Goal: Information Seeking & Learning: Learn about a topic

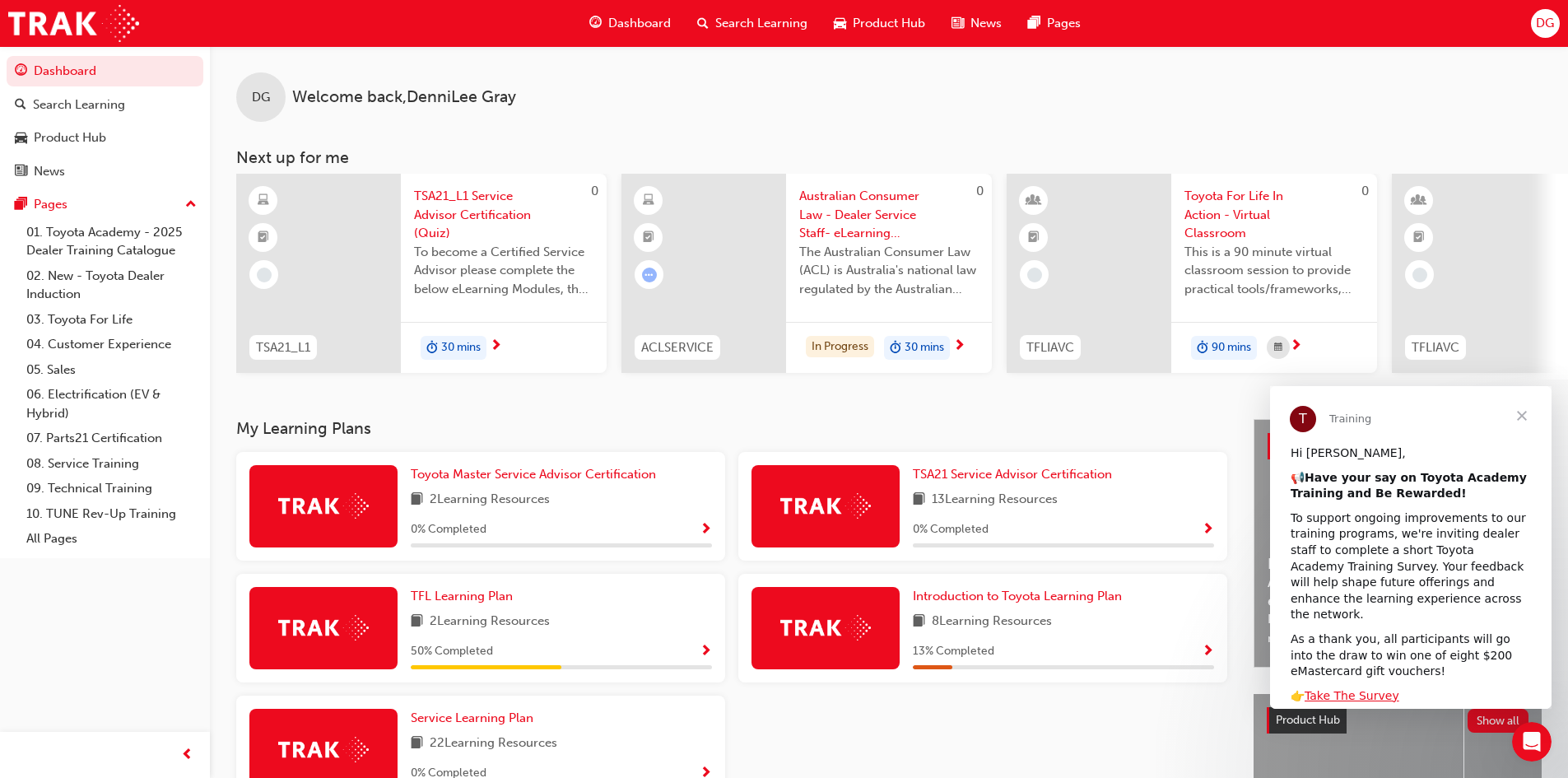
click at [733, 22] on span "Search Learning" at bounding box center [761, 23] width 92 height 19
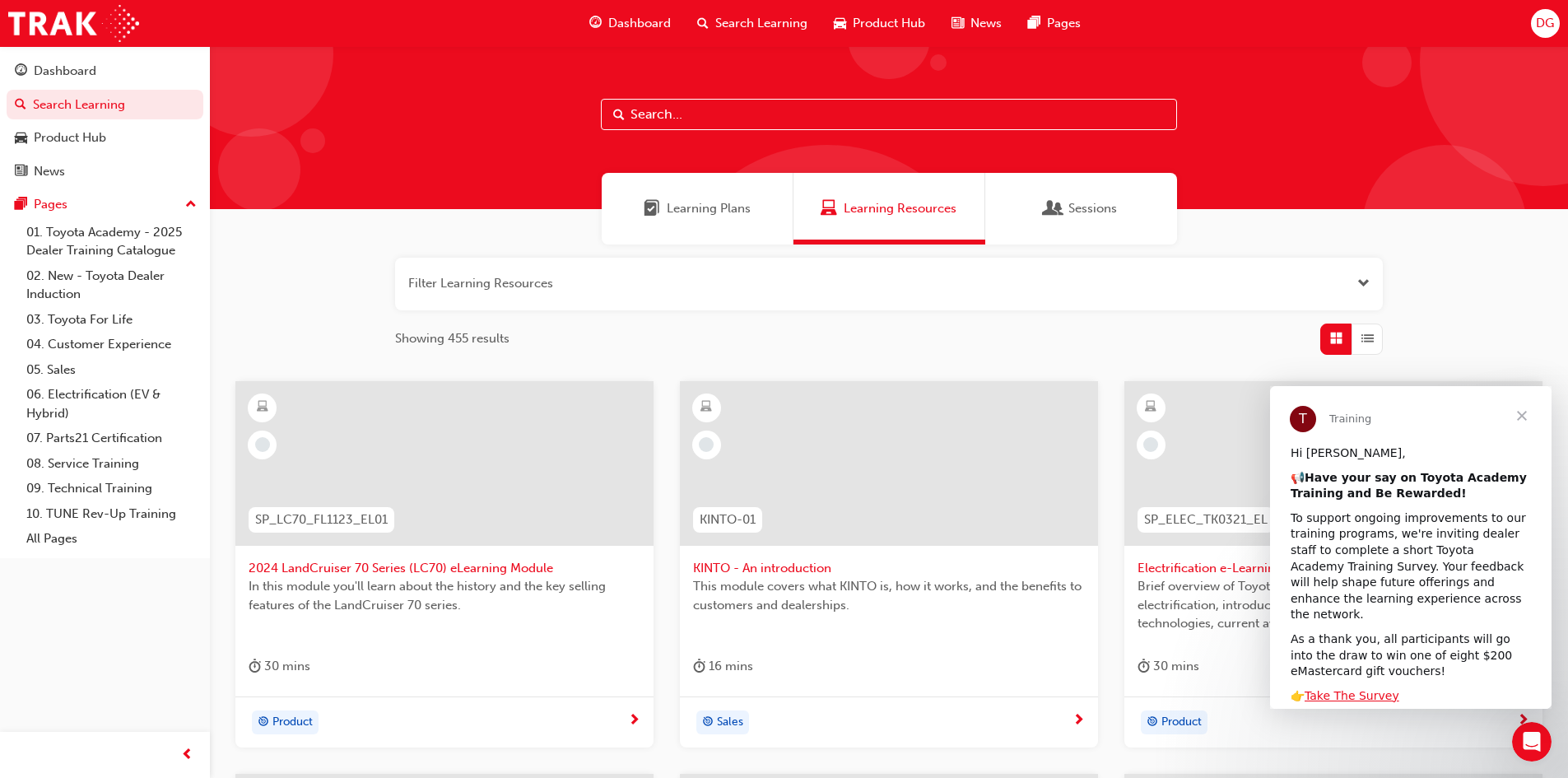
click at [633, 130] on div at bounding box center [888, 127] width 1358 height 163
click at [644, 121] on input "text" at bounding box center [888, 114] width 576 height 31
type input "acl"
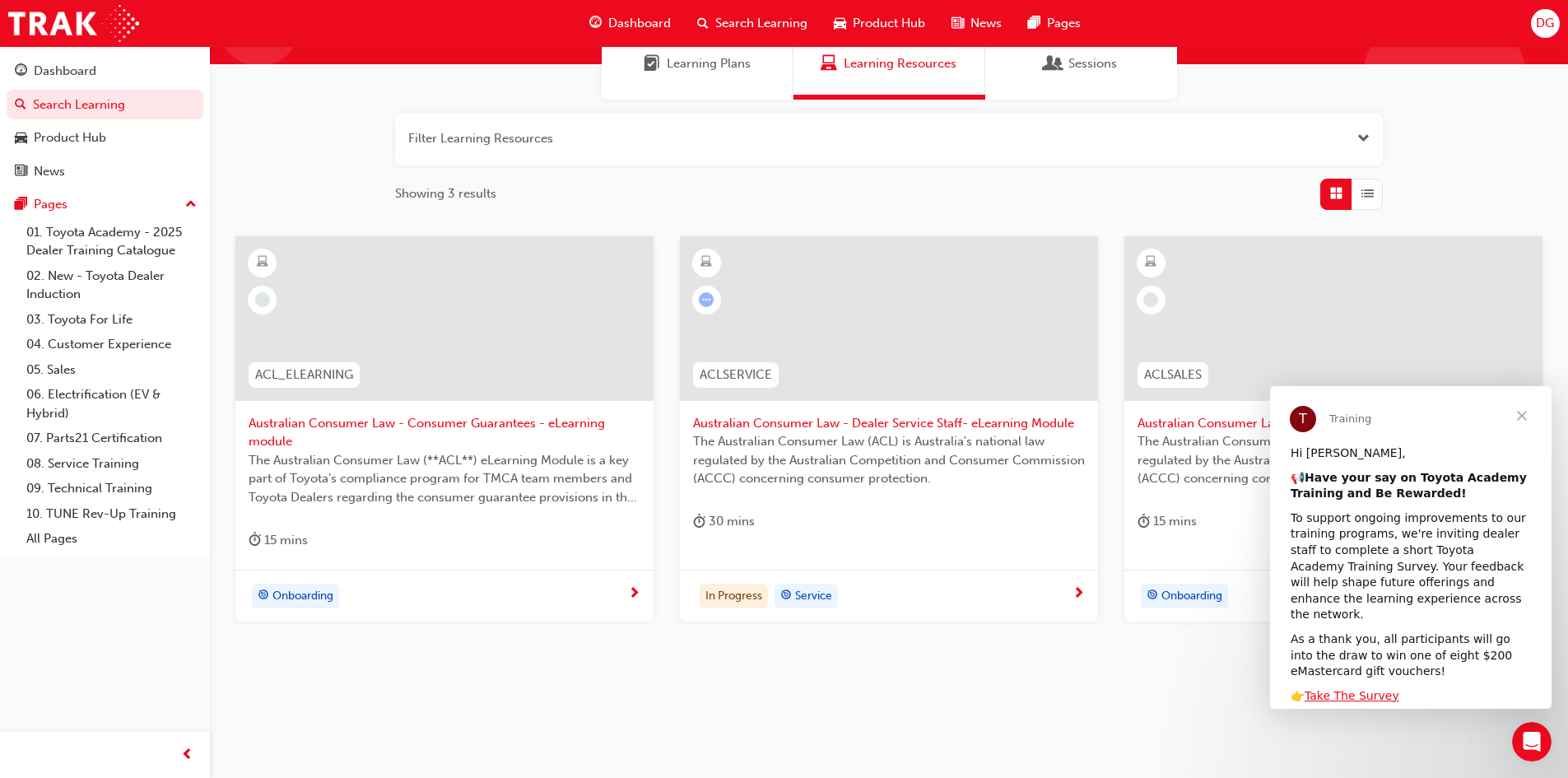
scroll to position [148, 0]
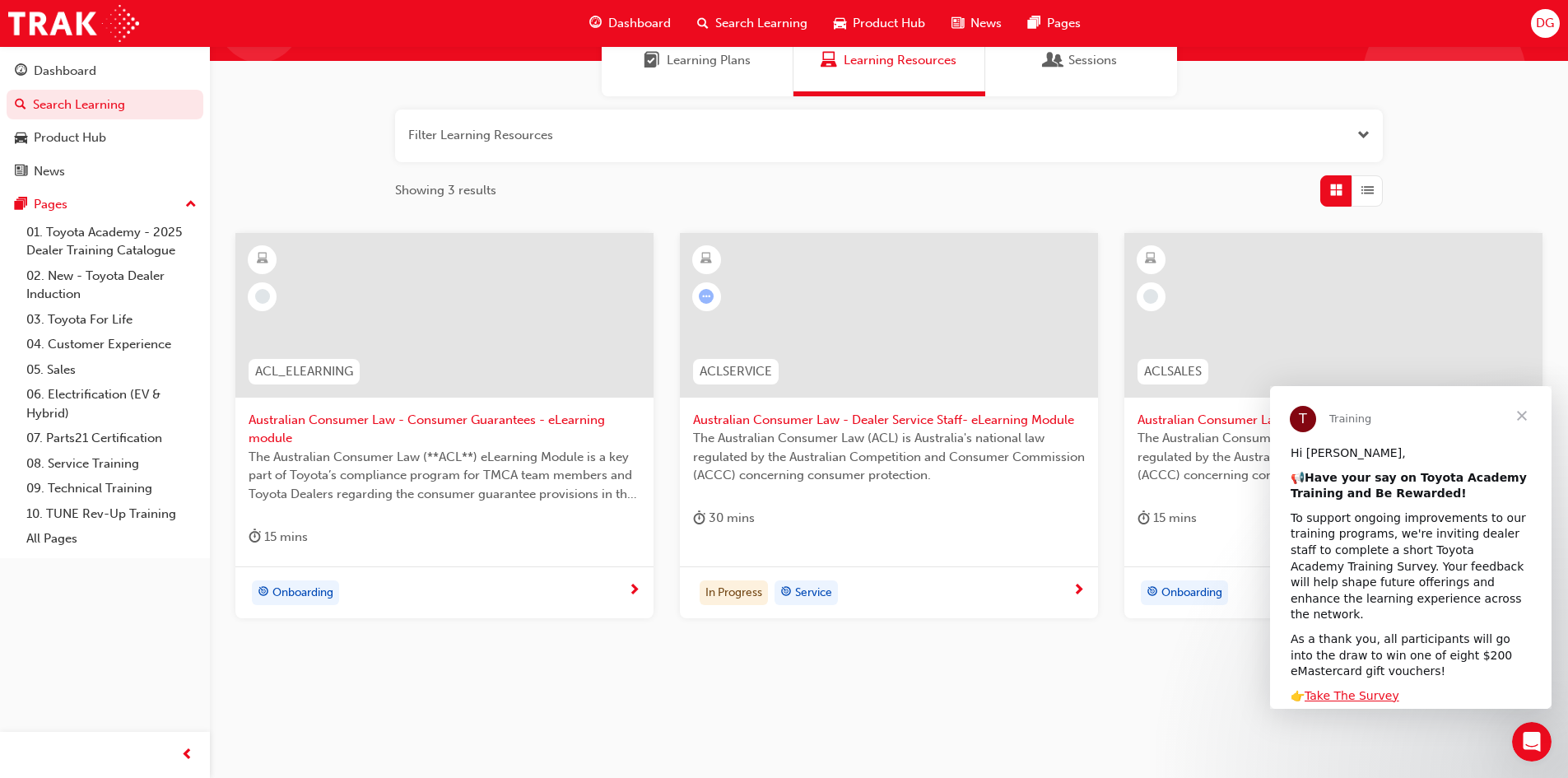
click at [903, 415] on span "Australian Consumer Law - Dealer Service Staff- eLearning Module" at bounding box center [889, 420] width 392 height 19
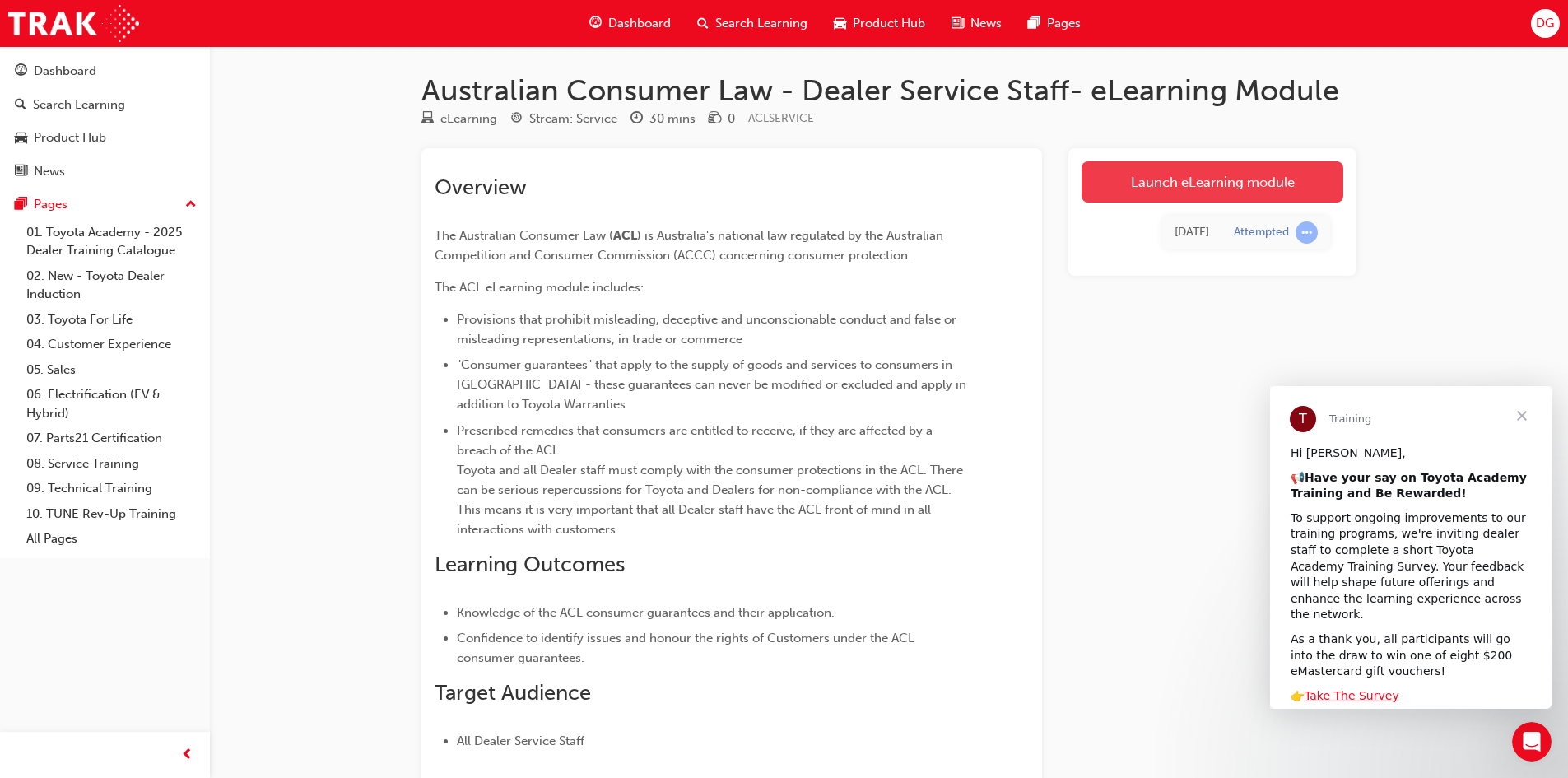
click at [1179, 185] on link "Launch eLearning module" at bounding box center [1212, 182] width 261 height 42
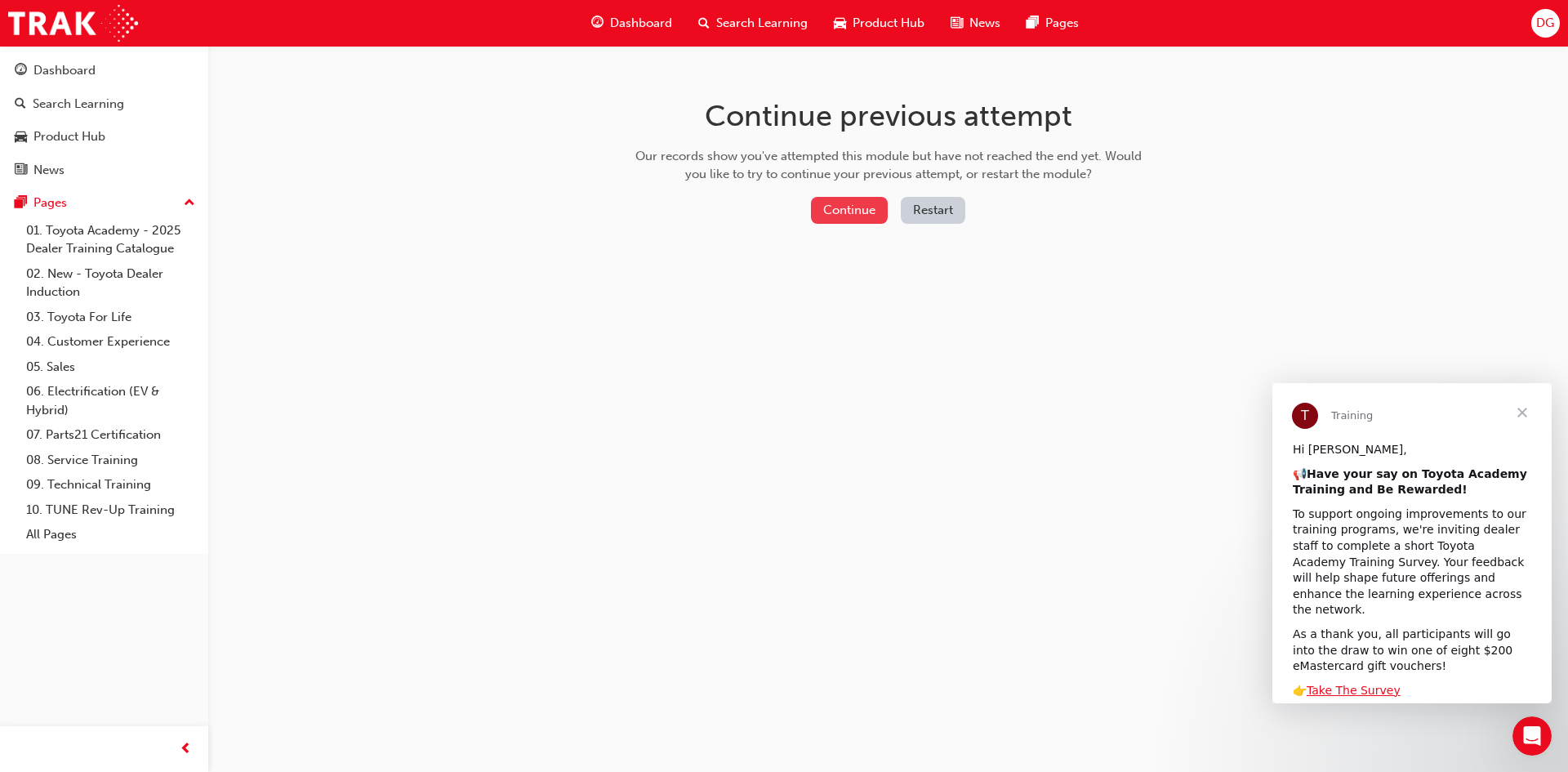
click at [843, 215] on button "Continue" at bounding box center [848, 210] width 77 height 27
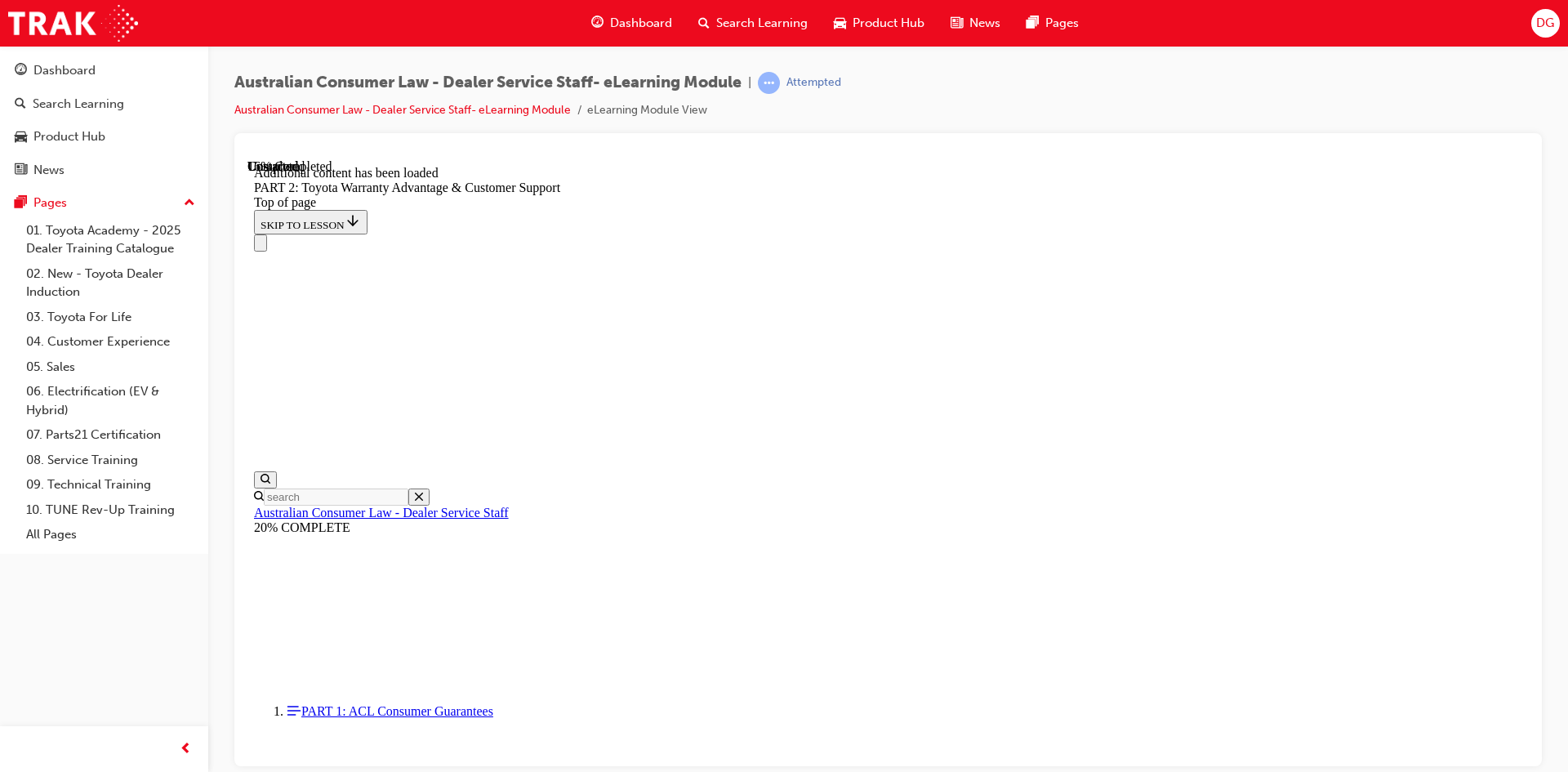
scroll to position [1112, 0]
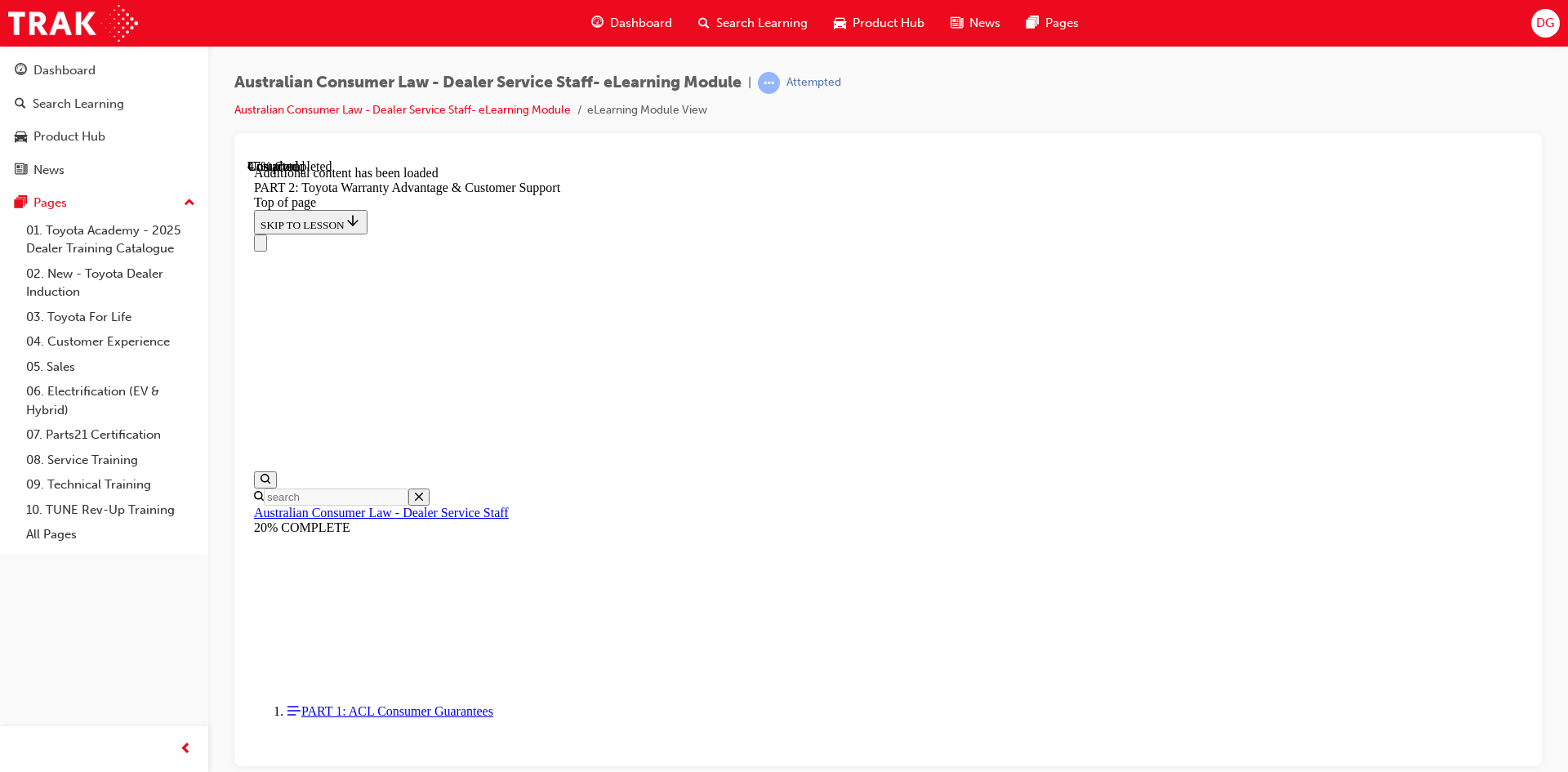
scroll to position [2802, 0]
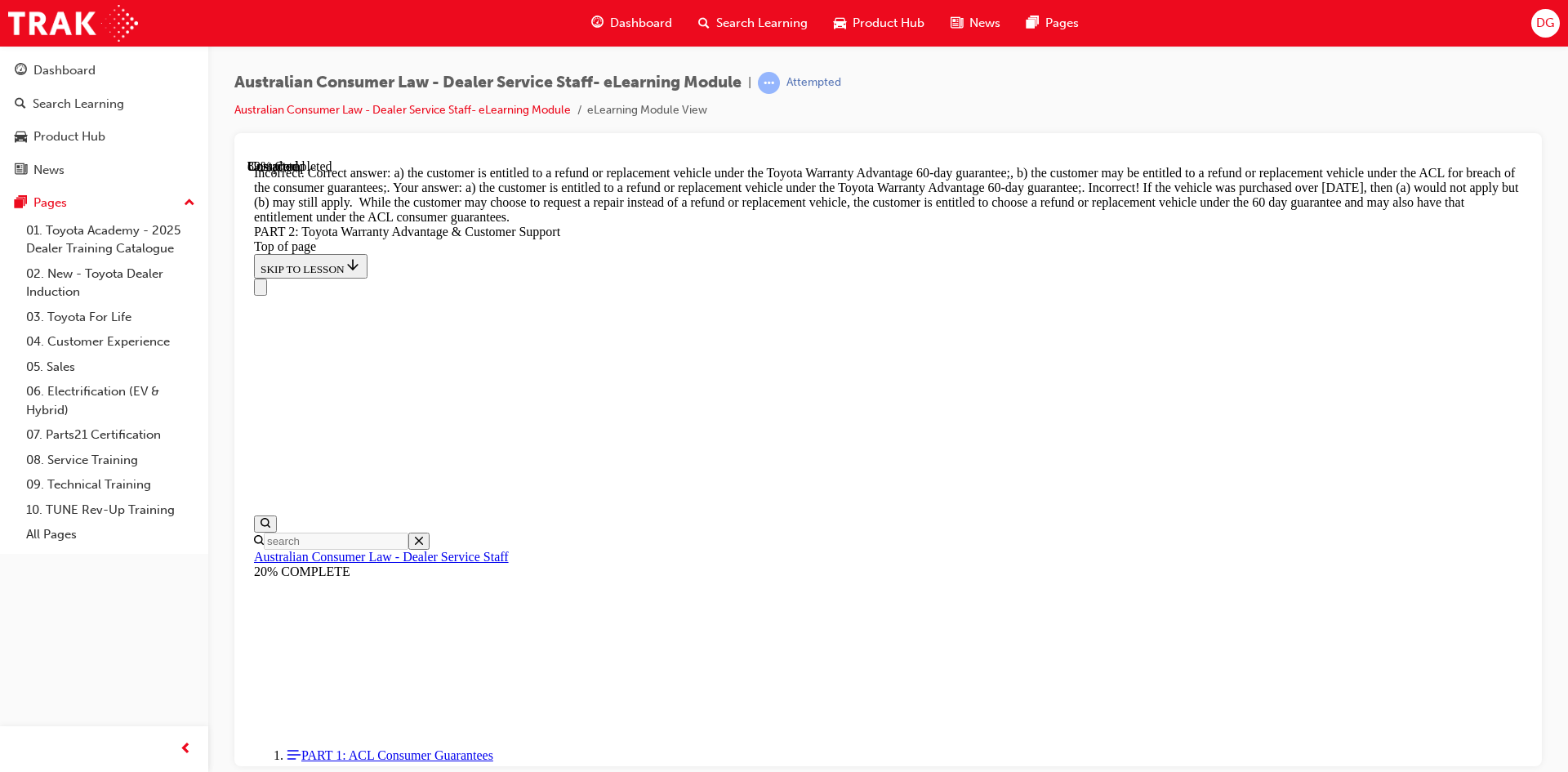
scroll to position [6336, 0]
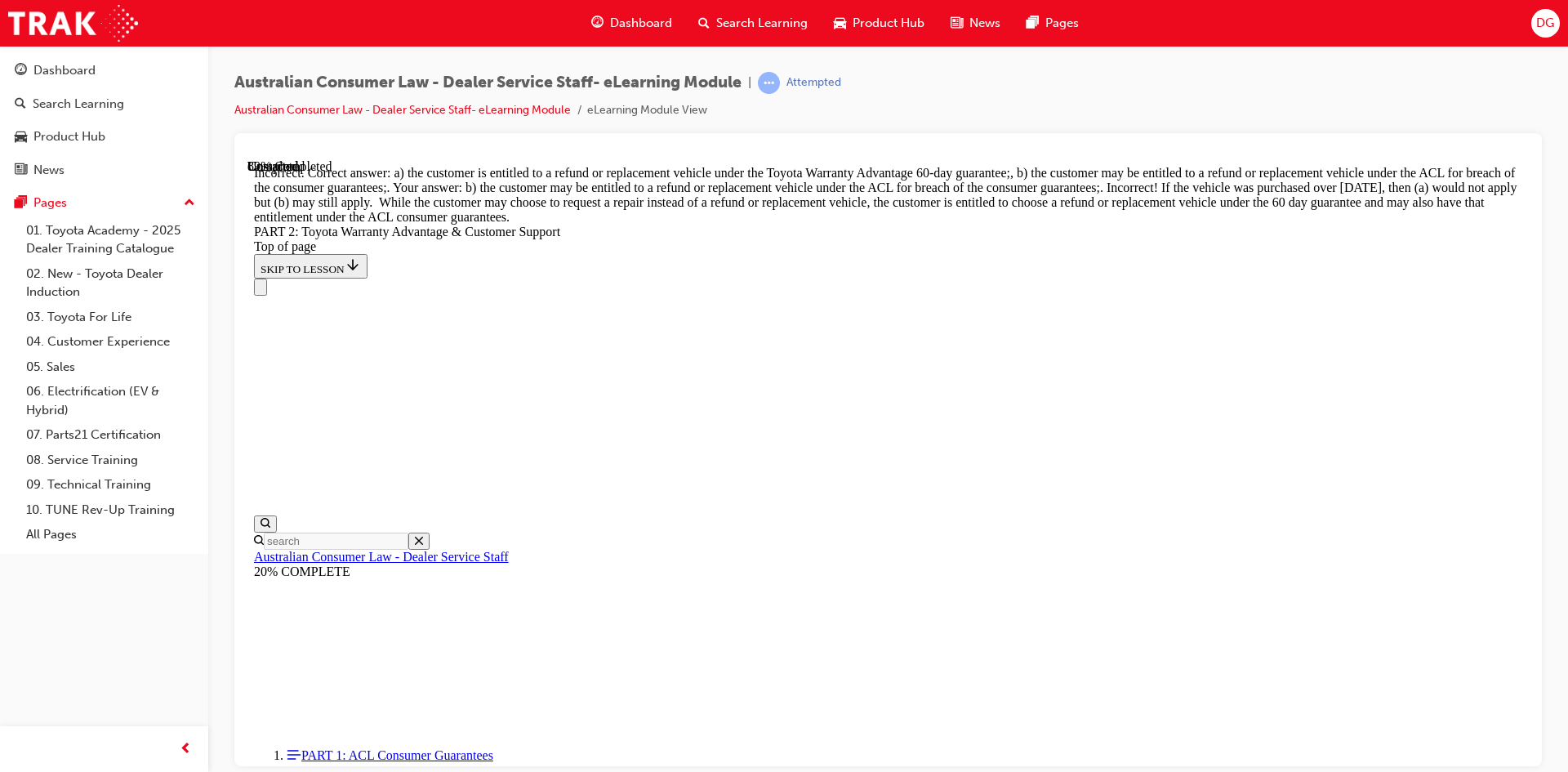
scroll to position [6277, 0]
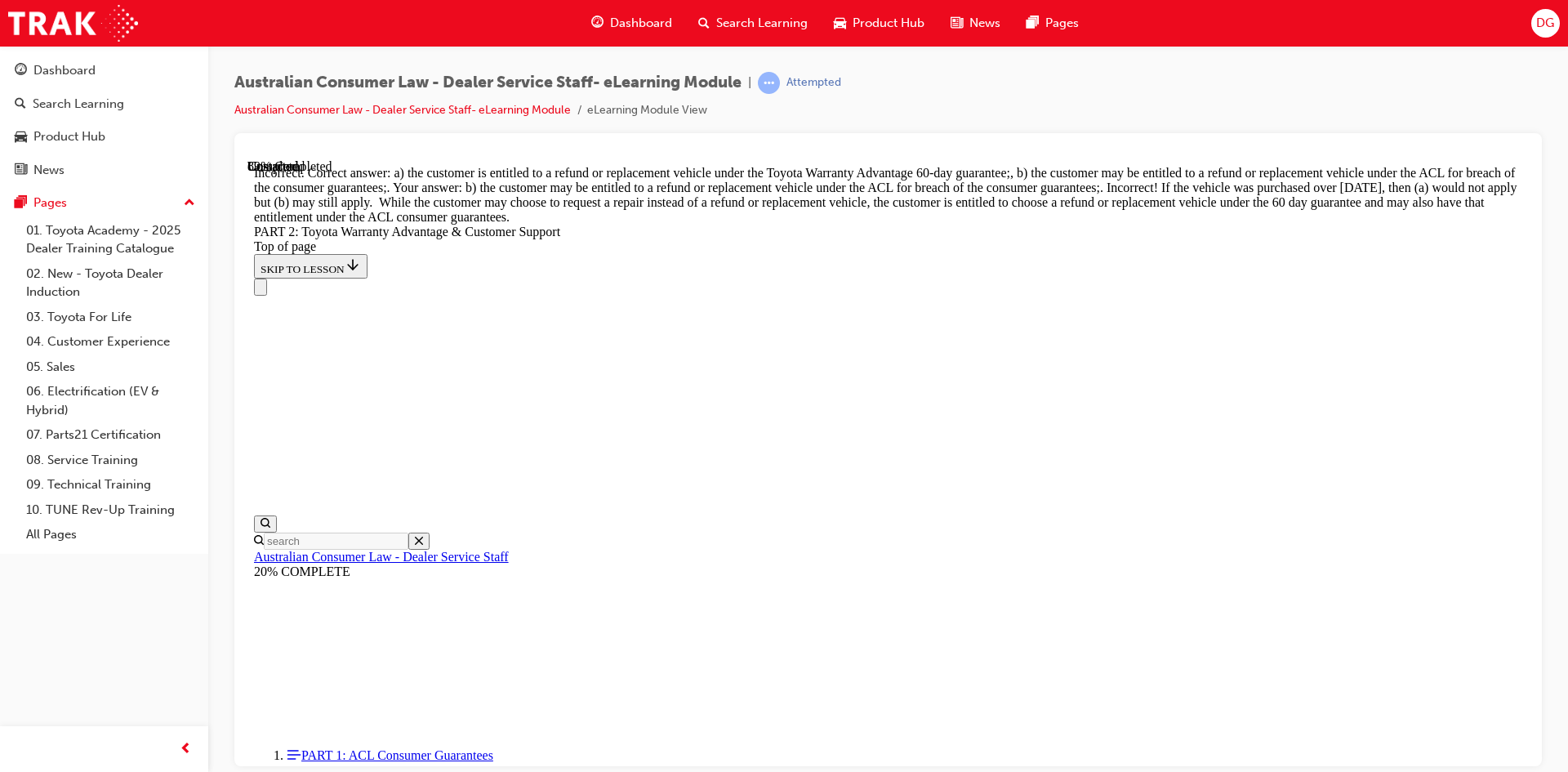
scroll to position [5339, 0]
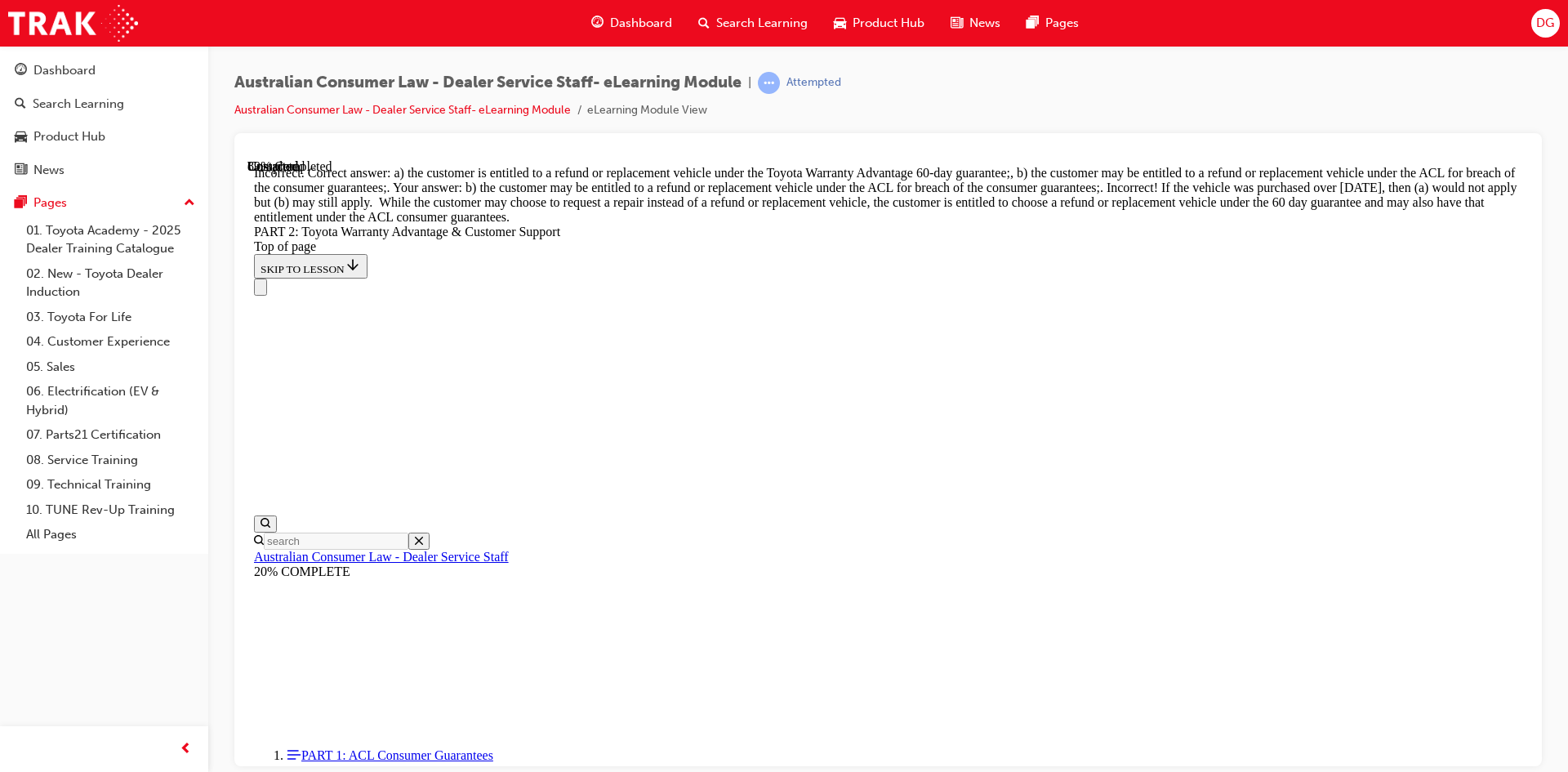
scroll to position [5924, 0]
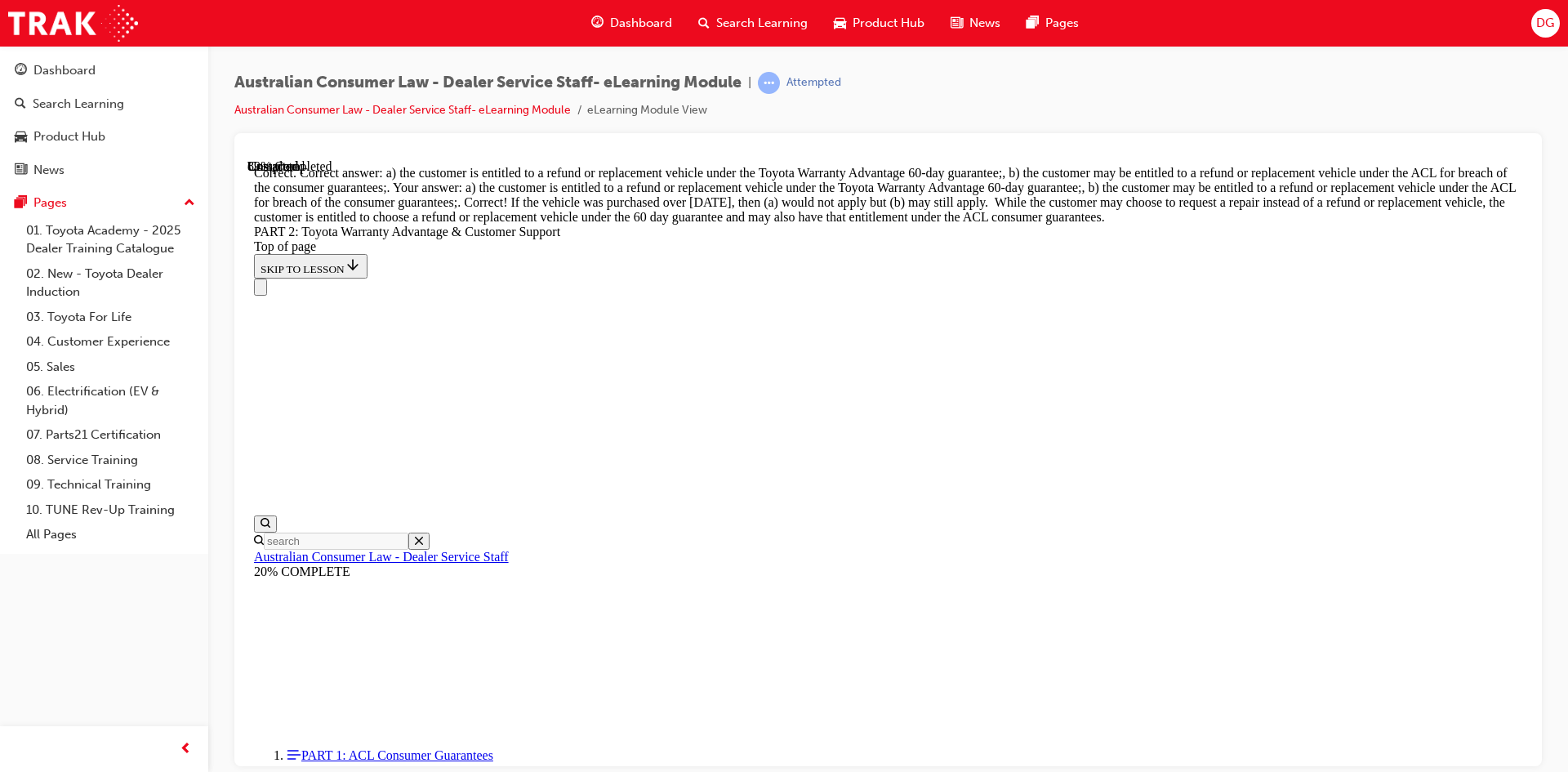
scroll to position [6401, 0]
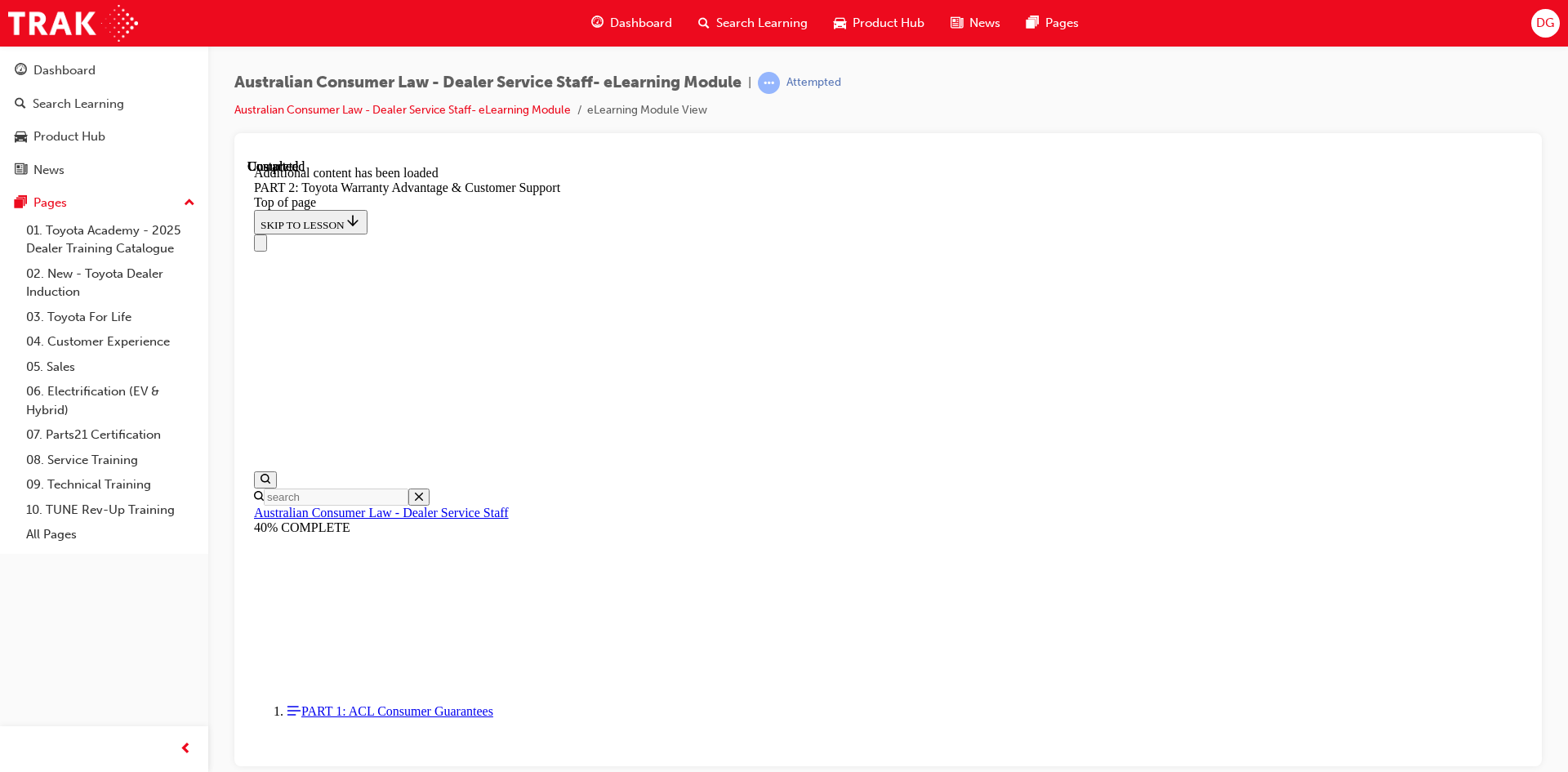
scroll to position [6781, 0]
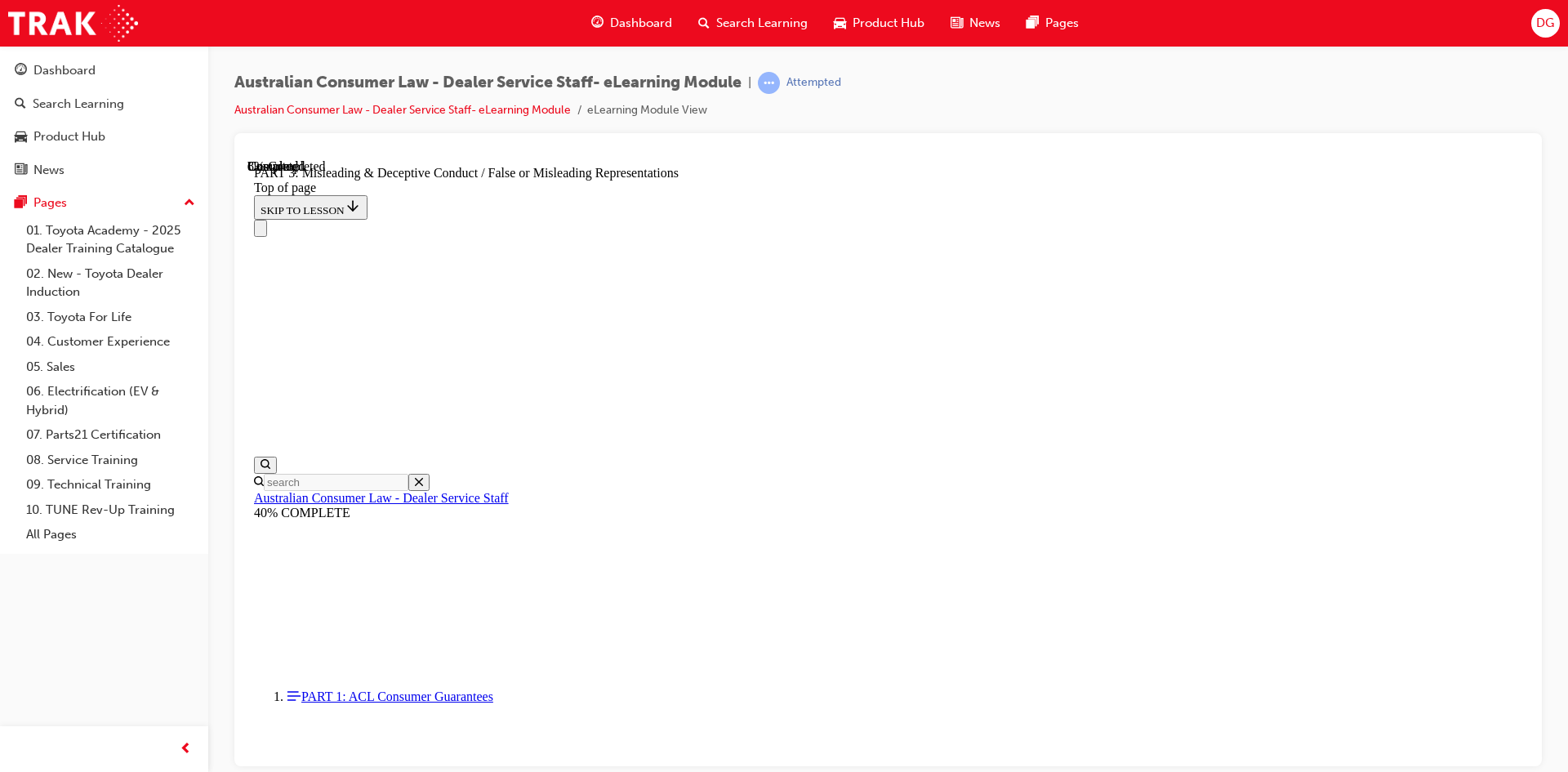
scroll to position [1030, 0]
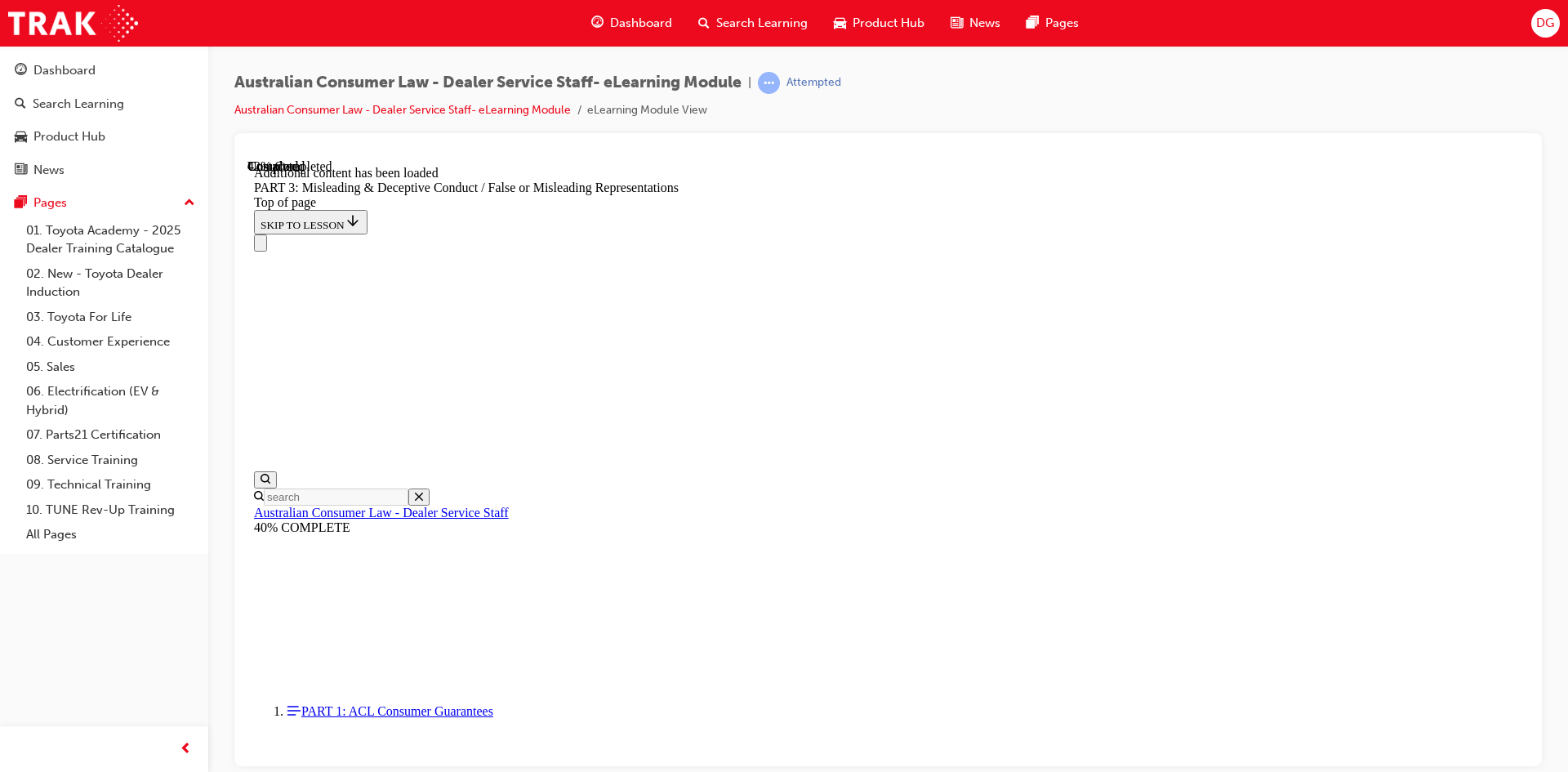
scroll to position [3805, 0]
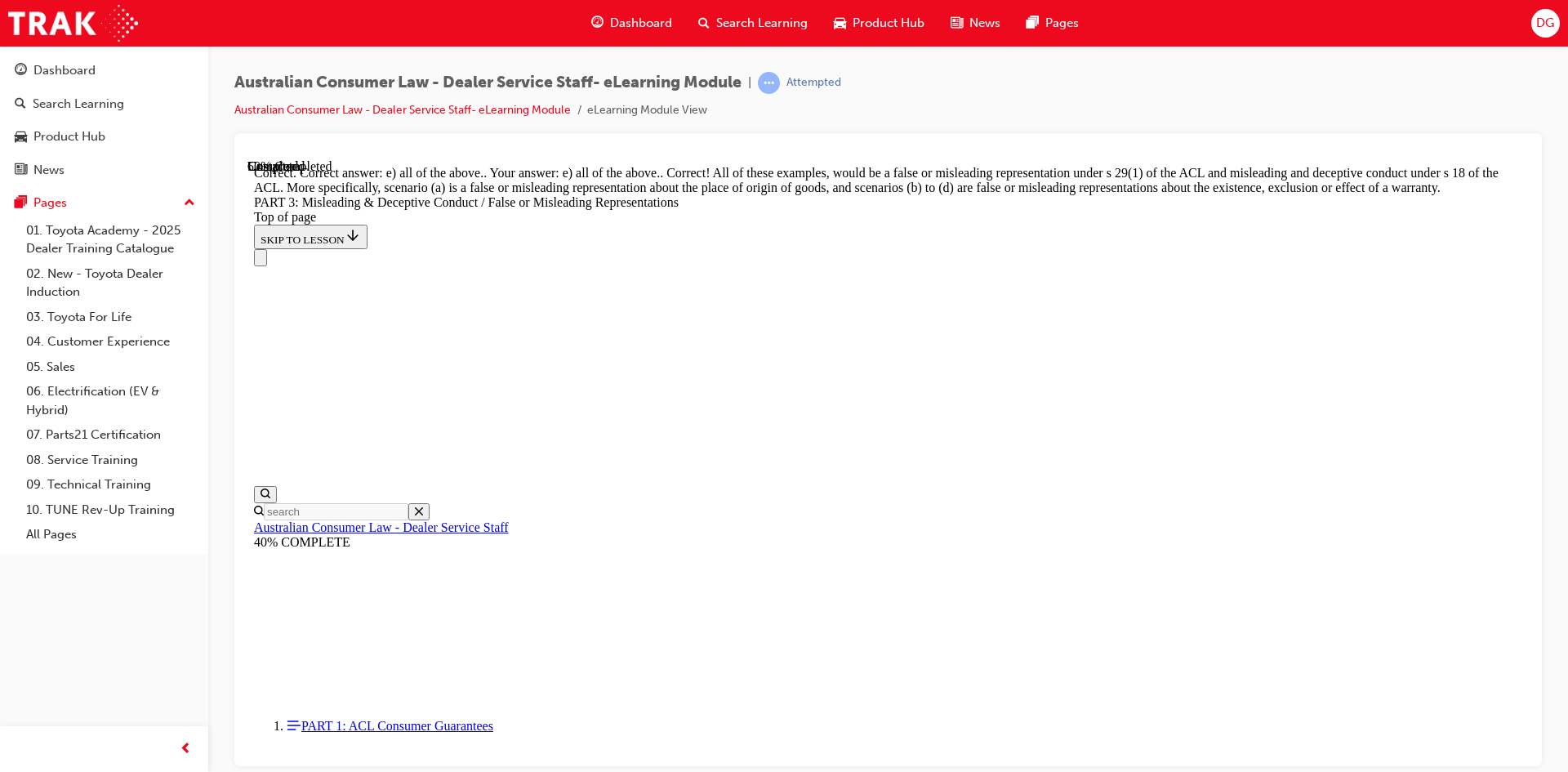
scroll to position [4301, 0]
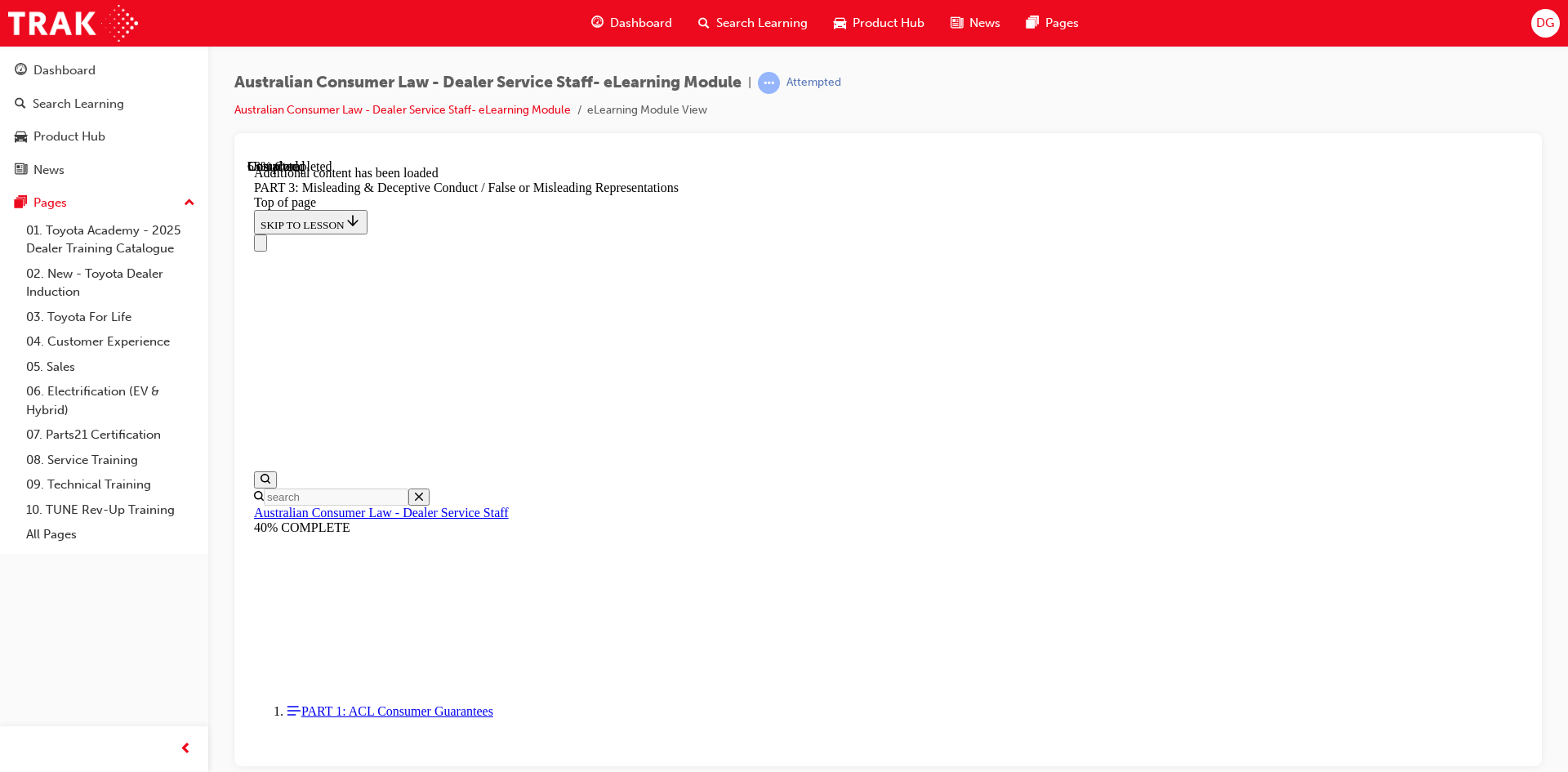
scroll to position [4735, 0]
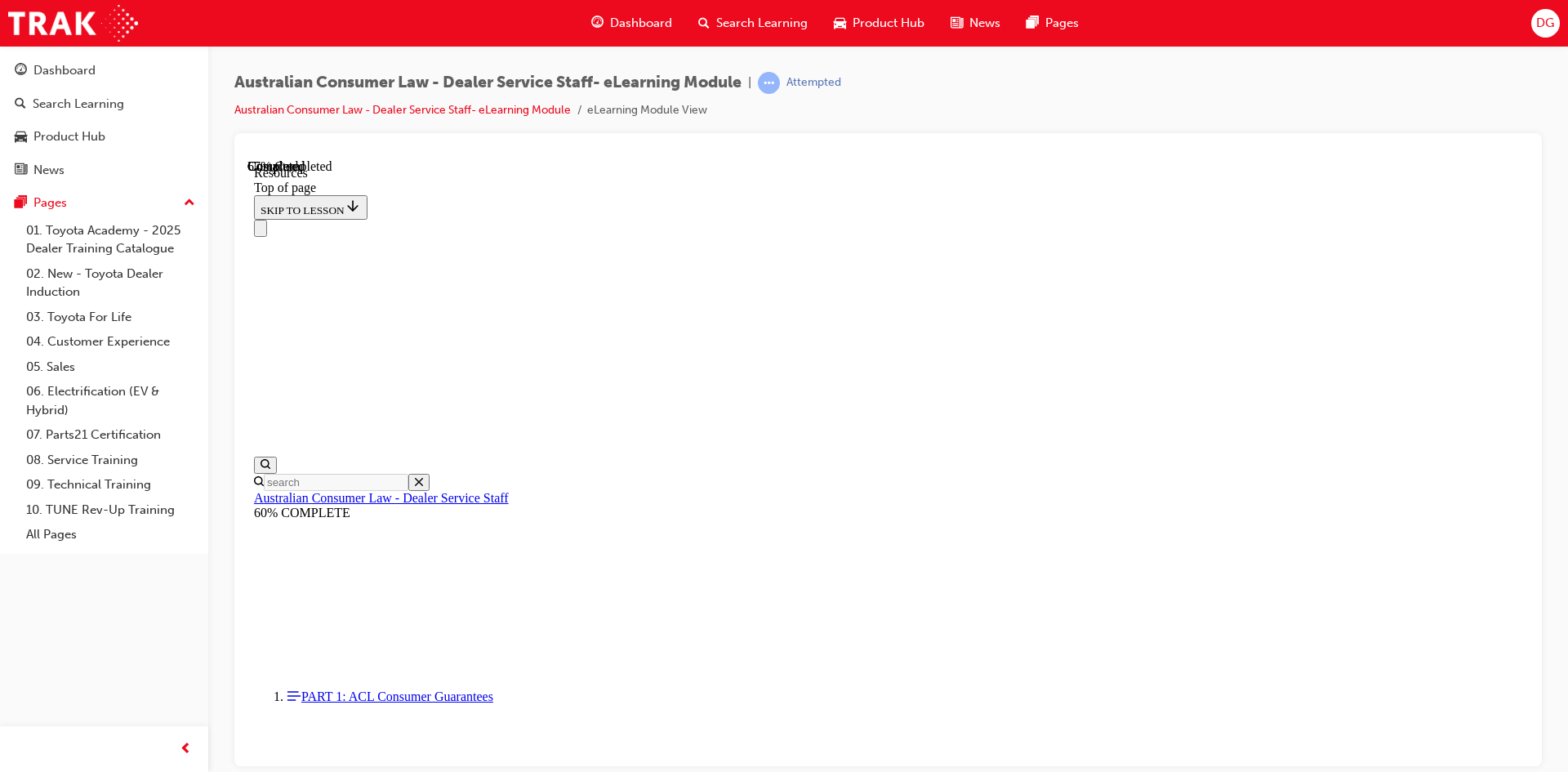
scroll to position [761, 0]
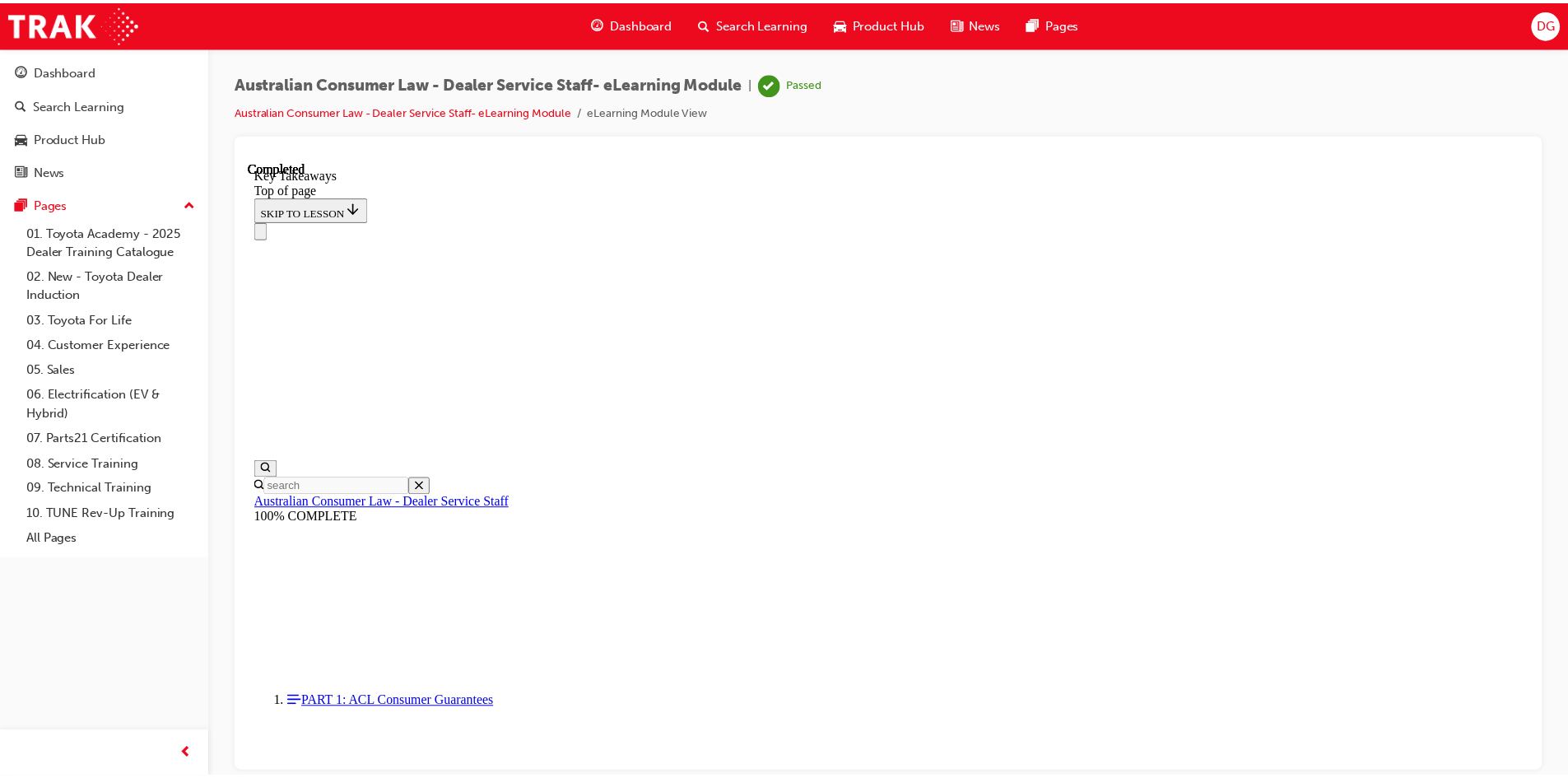
scroll to position [352, 0]
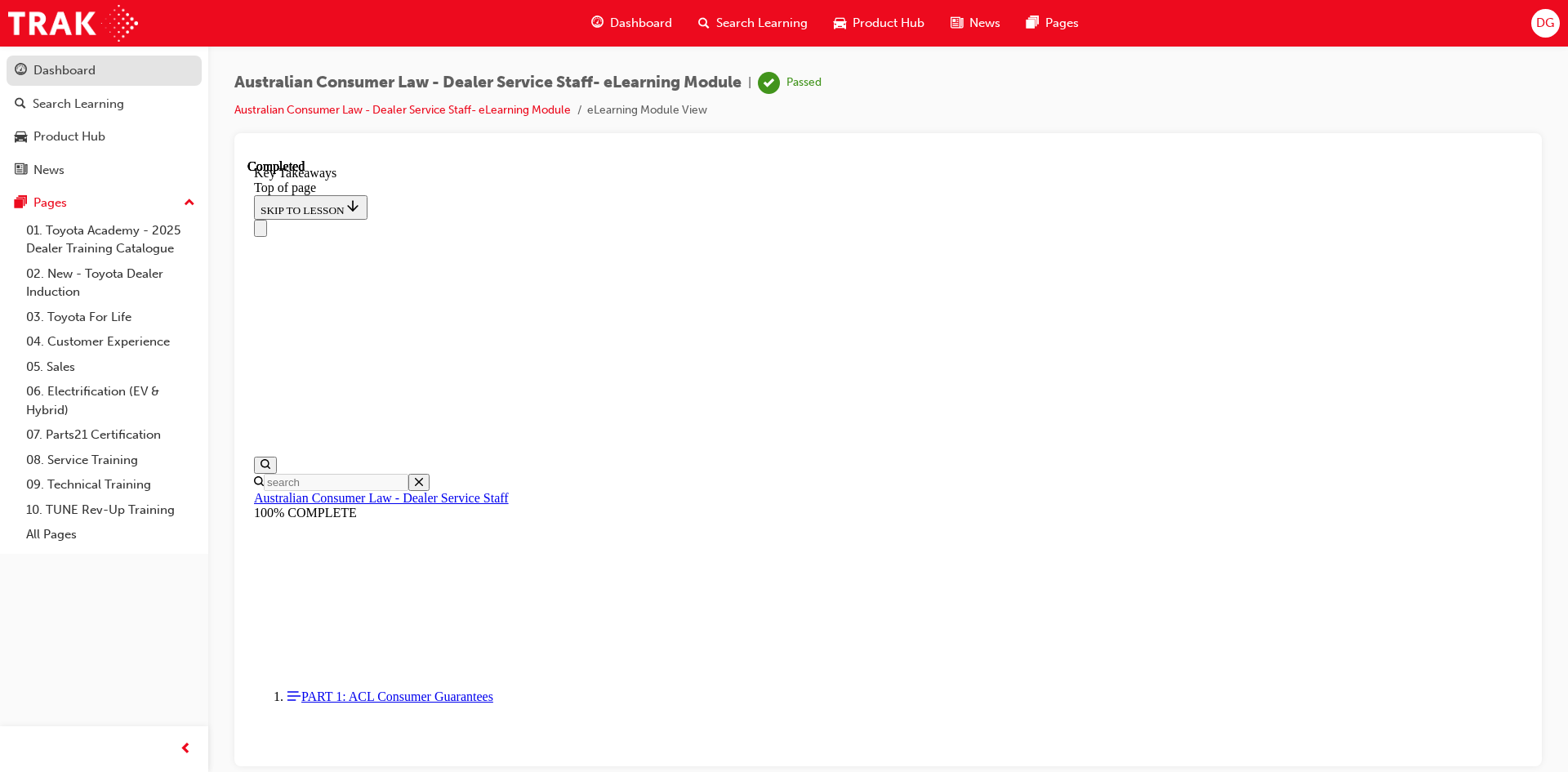
click at [103, 76] on div "Dashboard" at bounding box center [104, 71] width 178 height 20
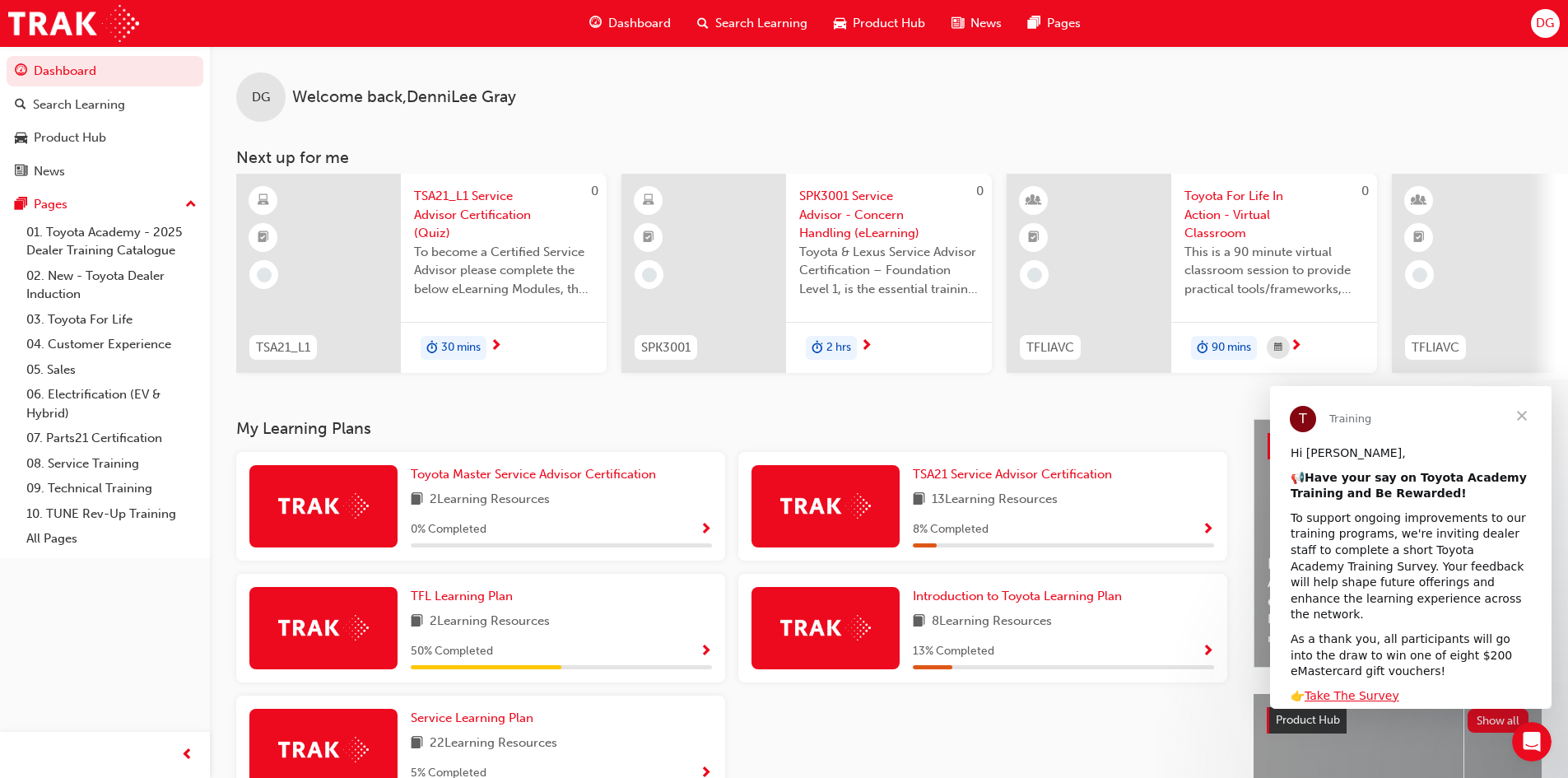
click at [772, 36] on div "Search Learning" at bounding box center [752, 24] width 137 height 34
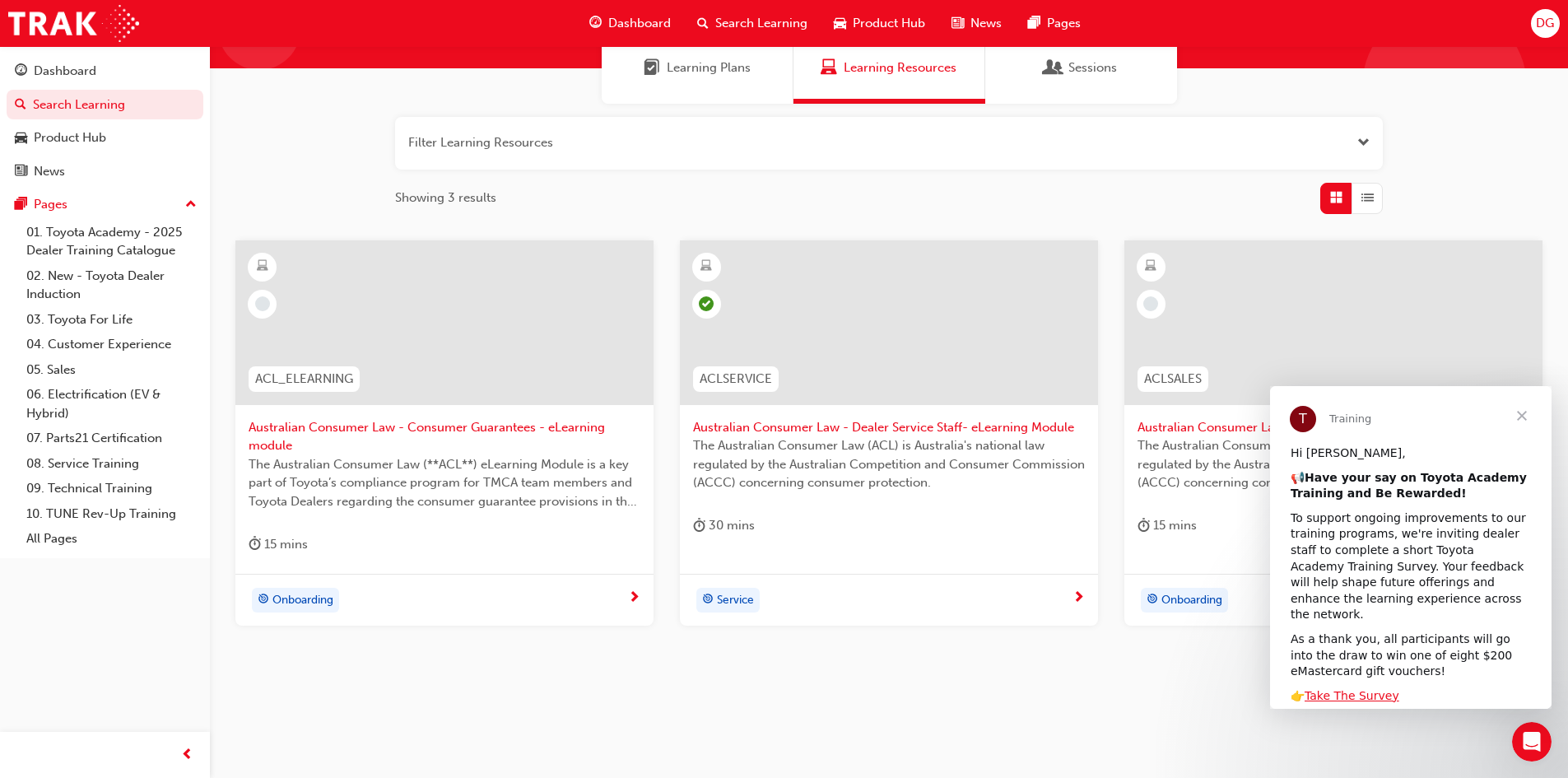
scroll to position [148, 0]
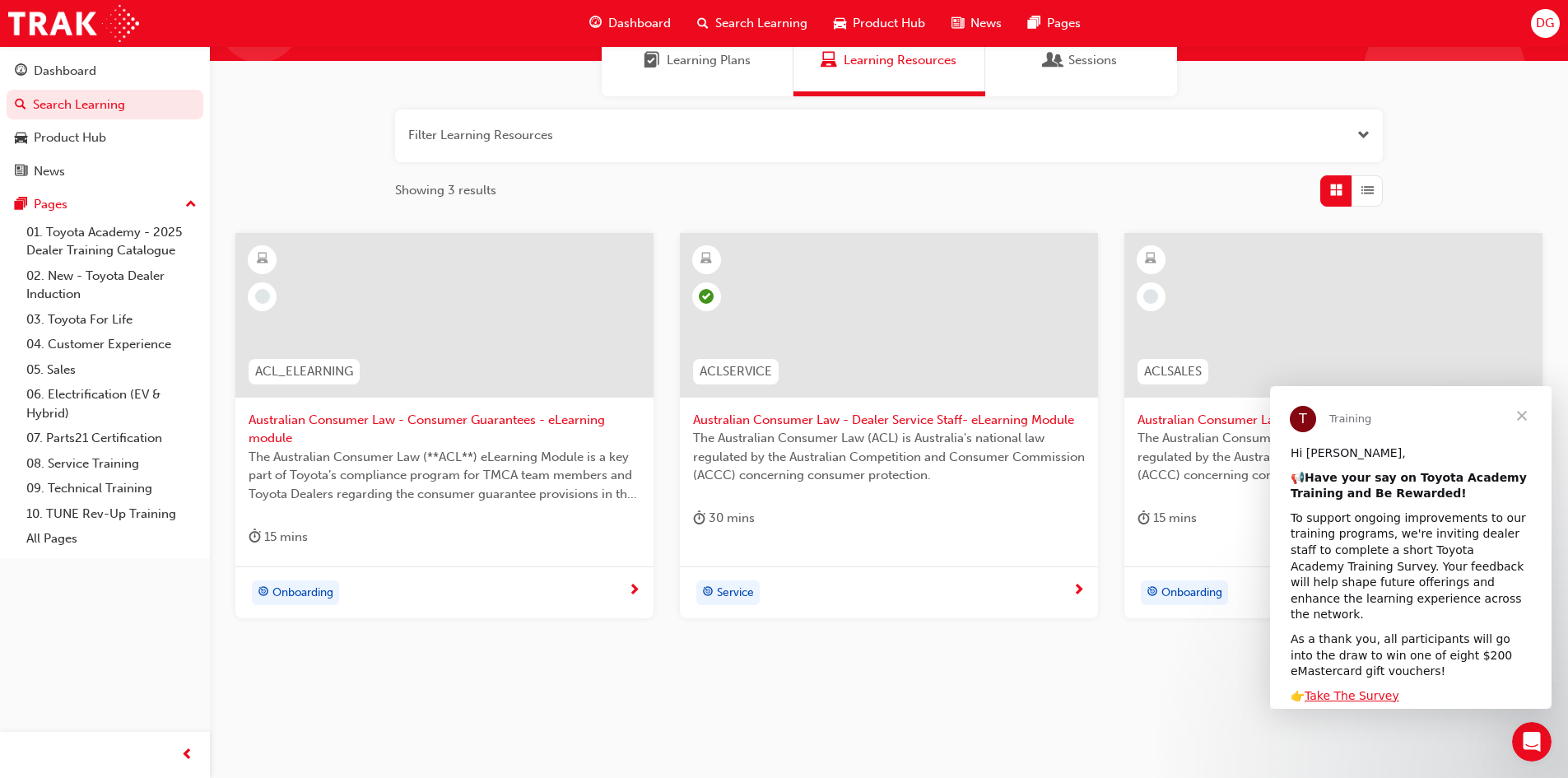
click at [490, 400] on div at bounding box center [445, 328] width 392 height 165
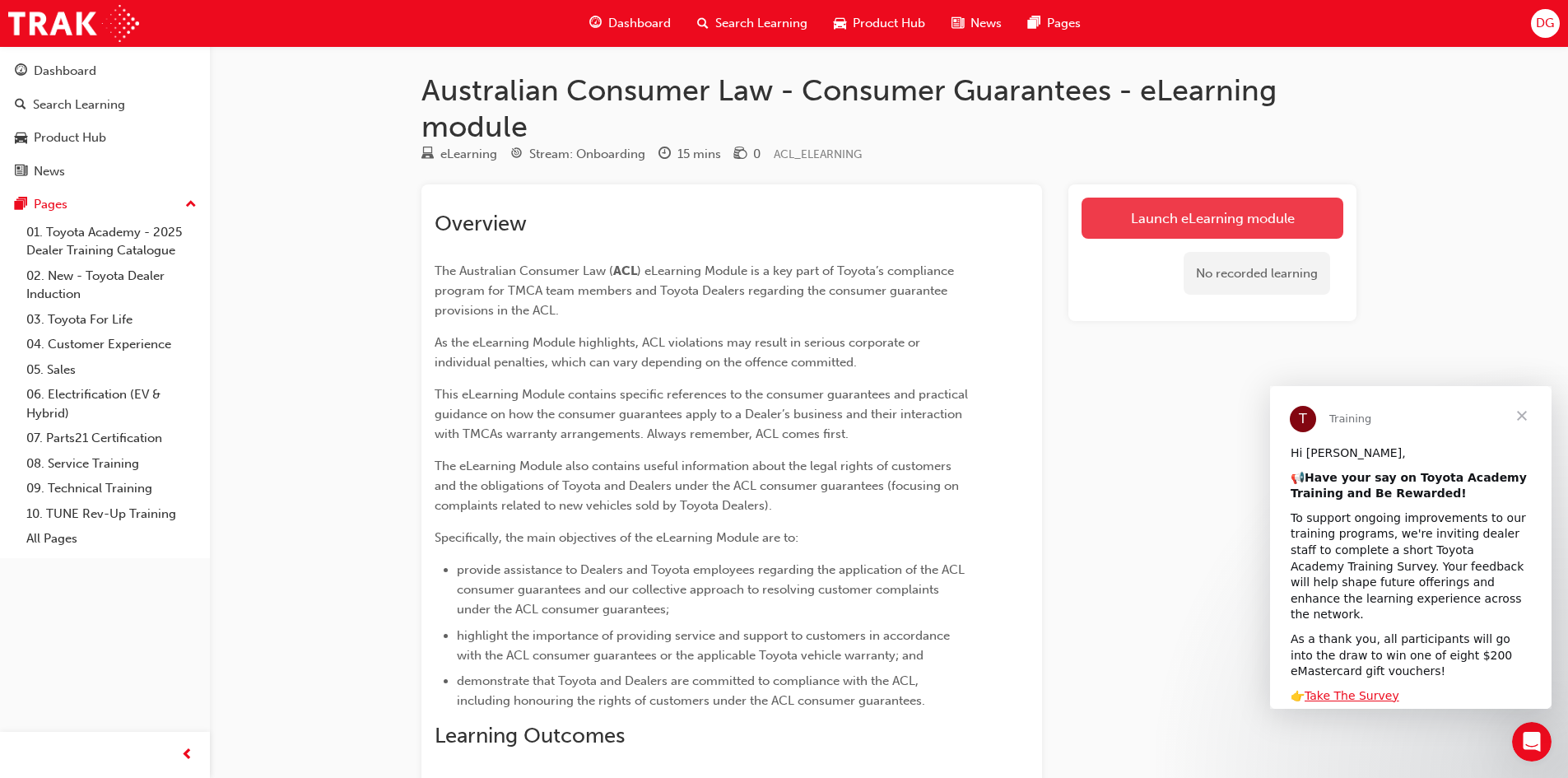
click at [1183, 221] on link "Launch eLearning module" at bounding box center [1212, 218] width 261 height 42
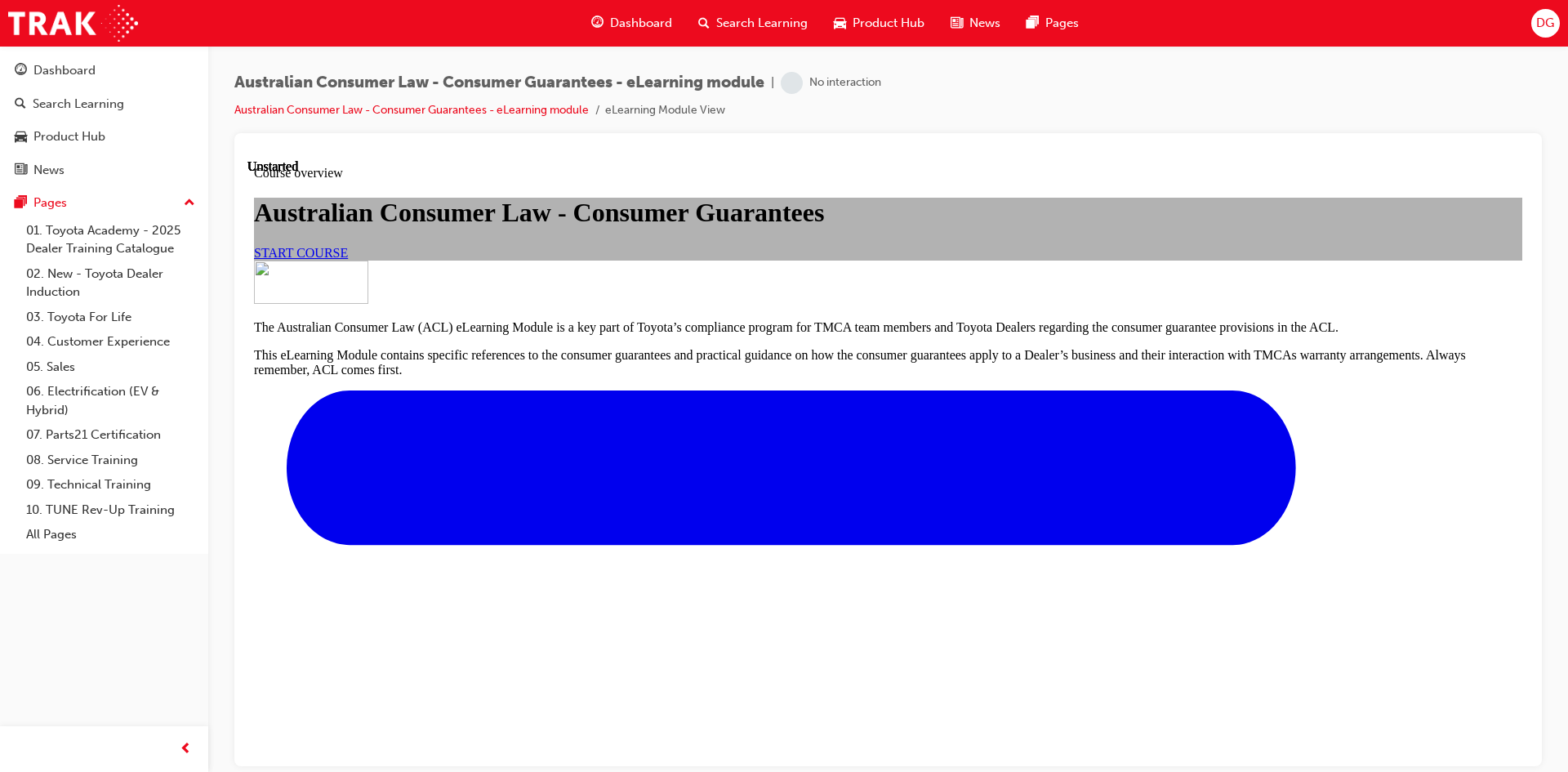
scroll to position [163, 0]
click at [348, 259] on span "START COURSE" at bounding box center [301, 252] width 94 height 13
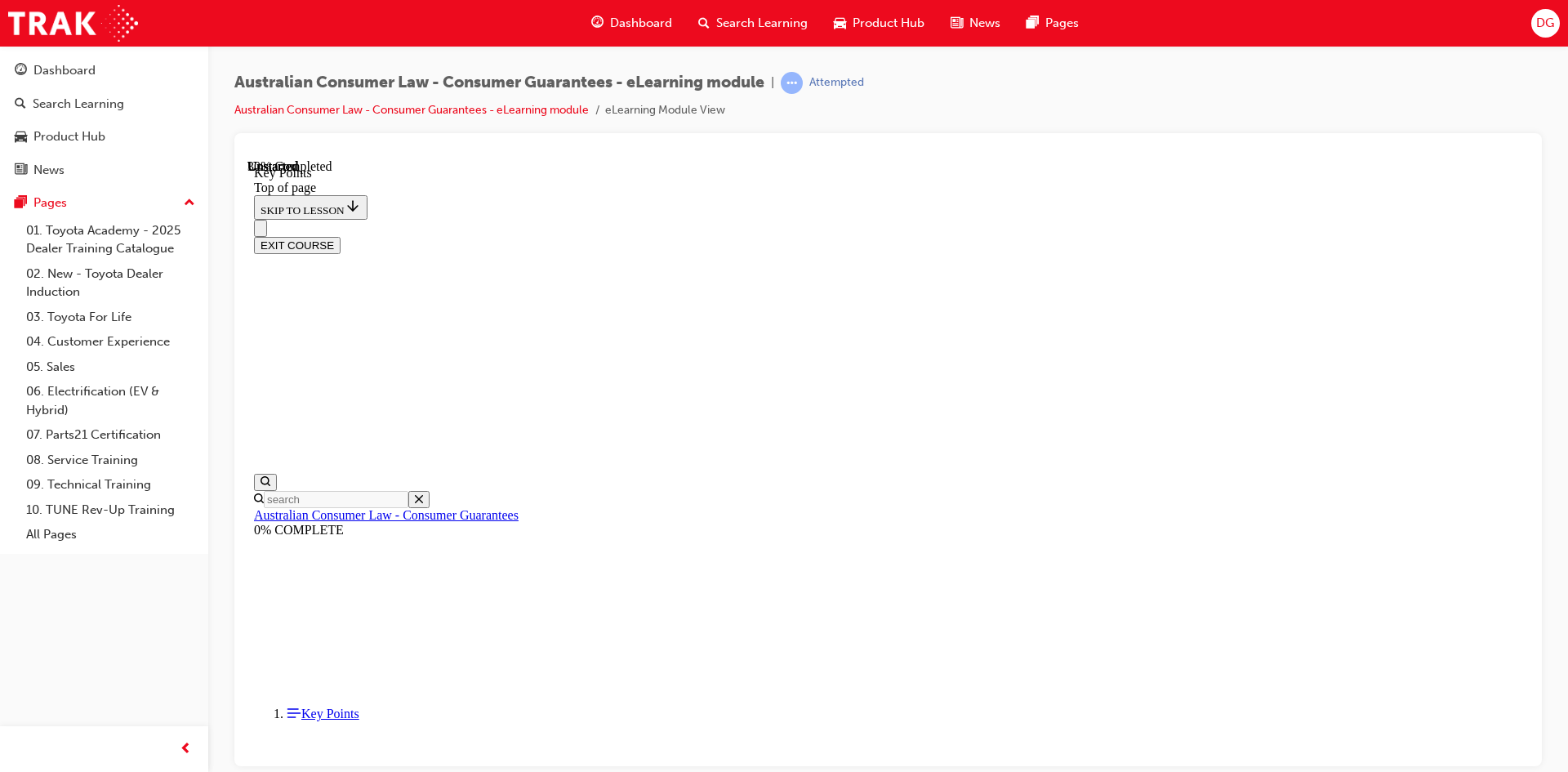
scroll to position [695, 0]
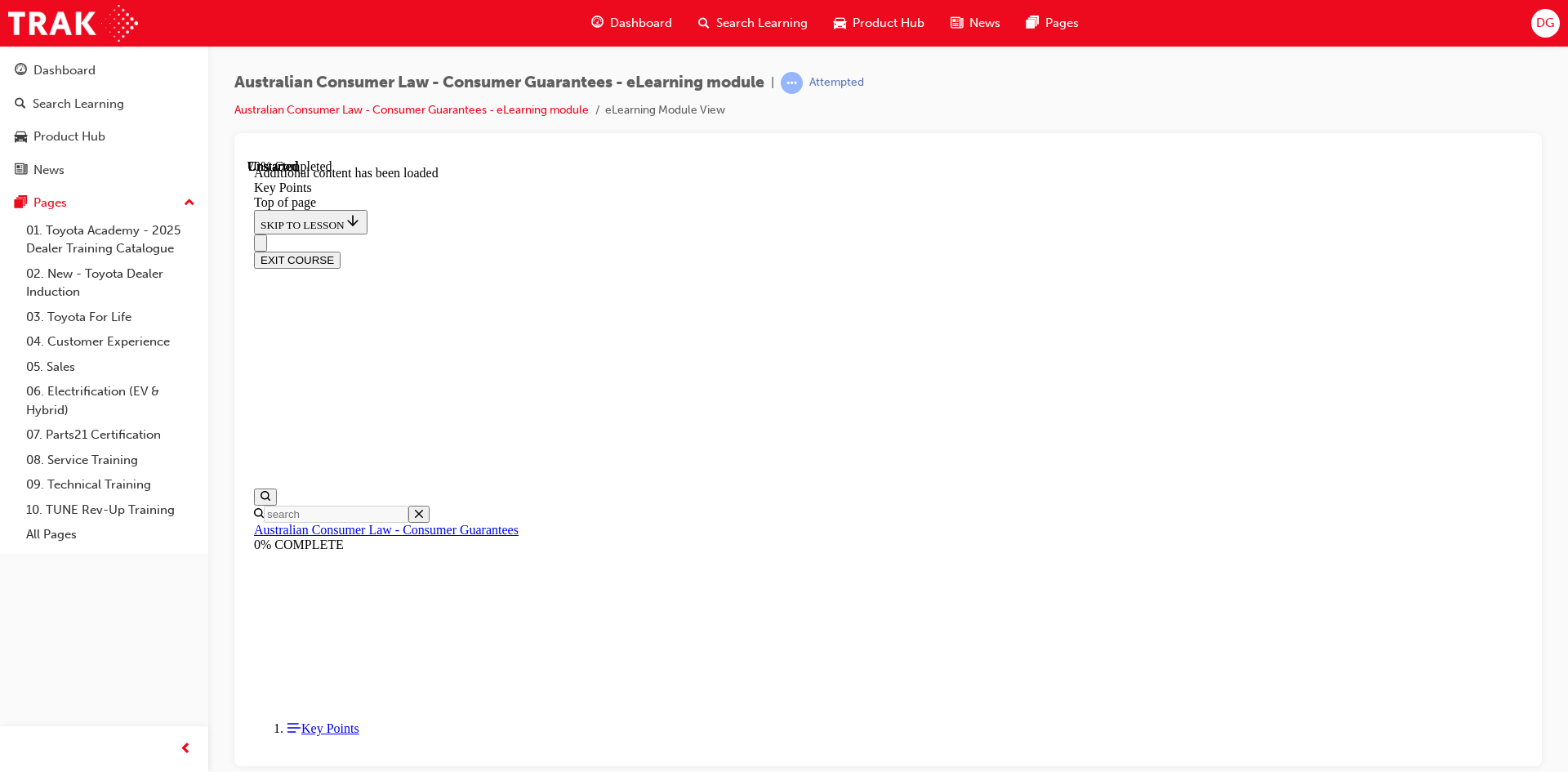
scroll to position [2108, 0]
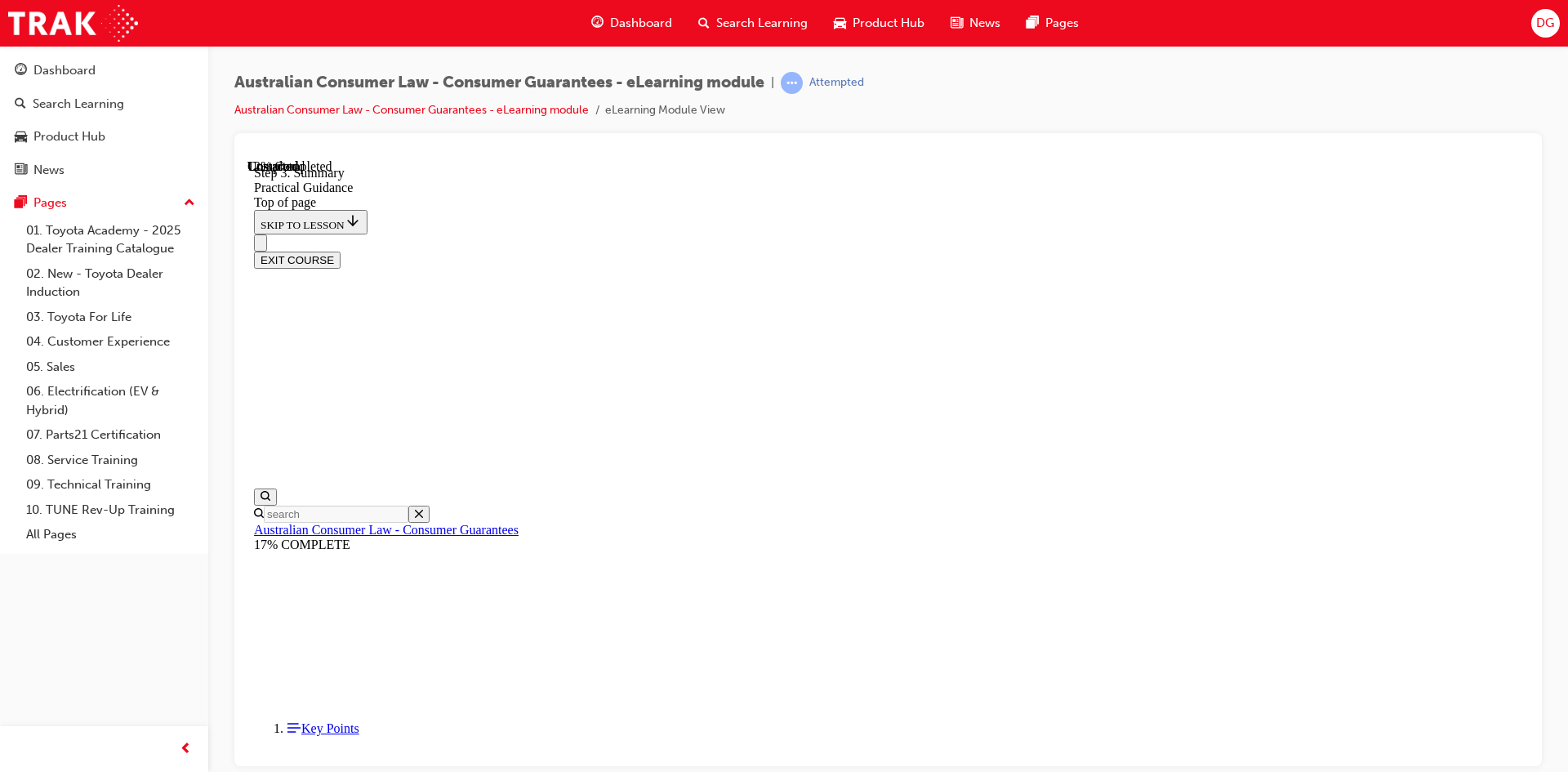
scroll to position [208, 0]
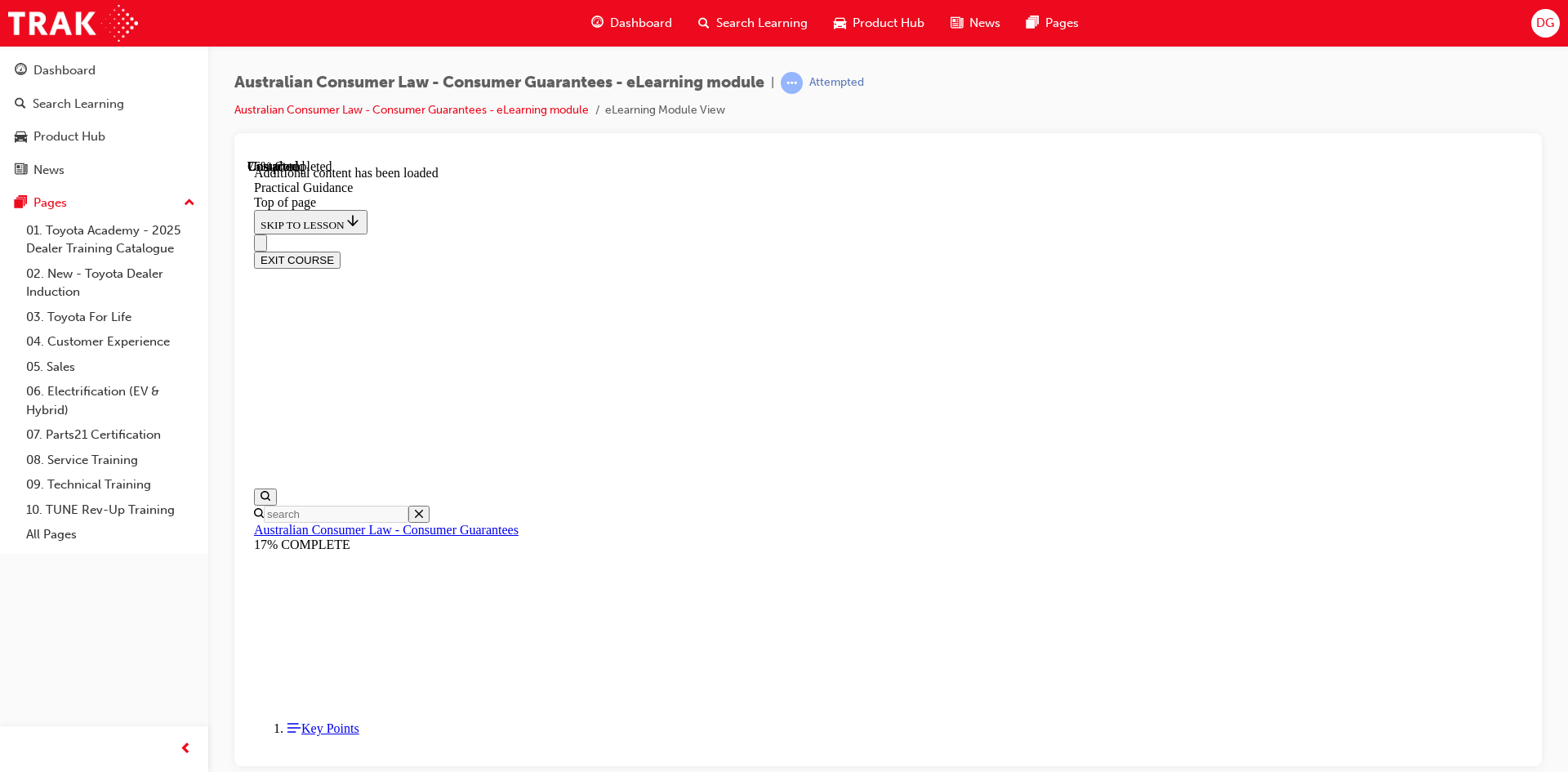
scroll to position [2949, 0]
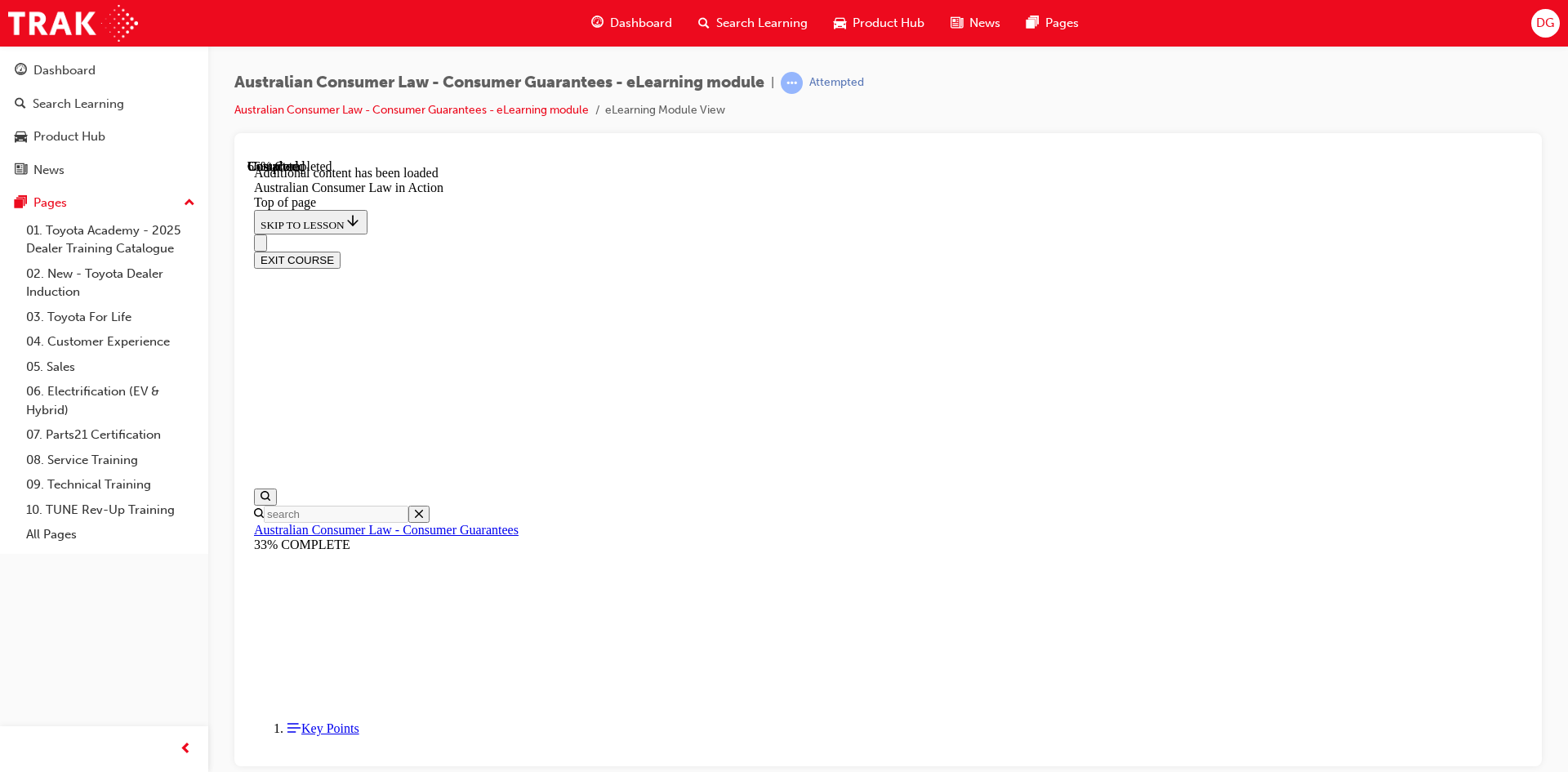
scroll to position [2369, 0]
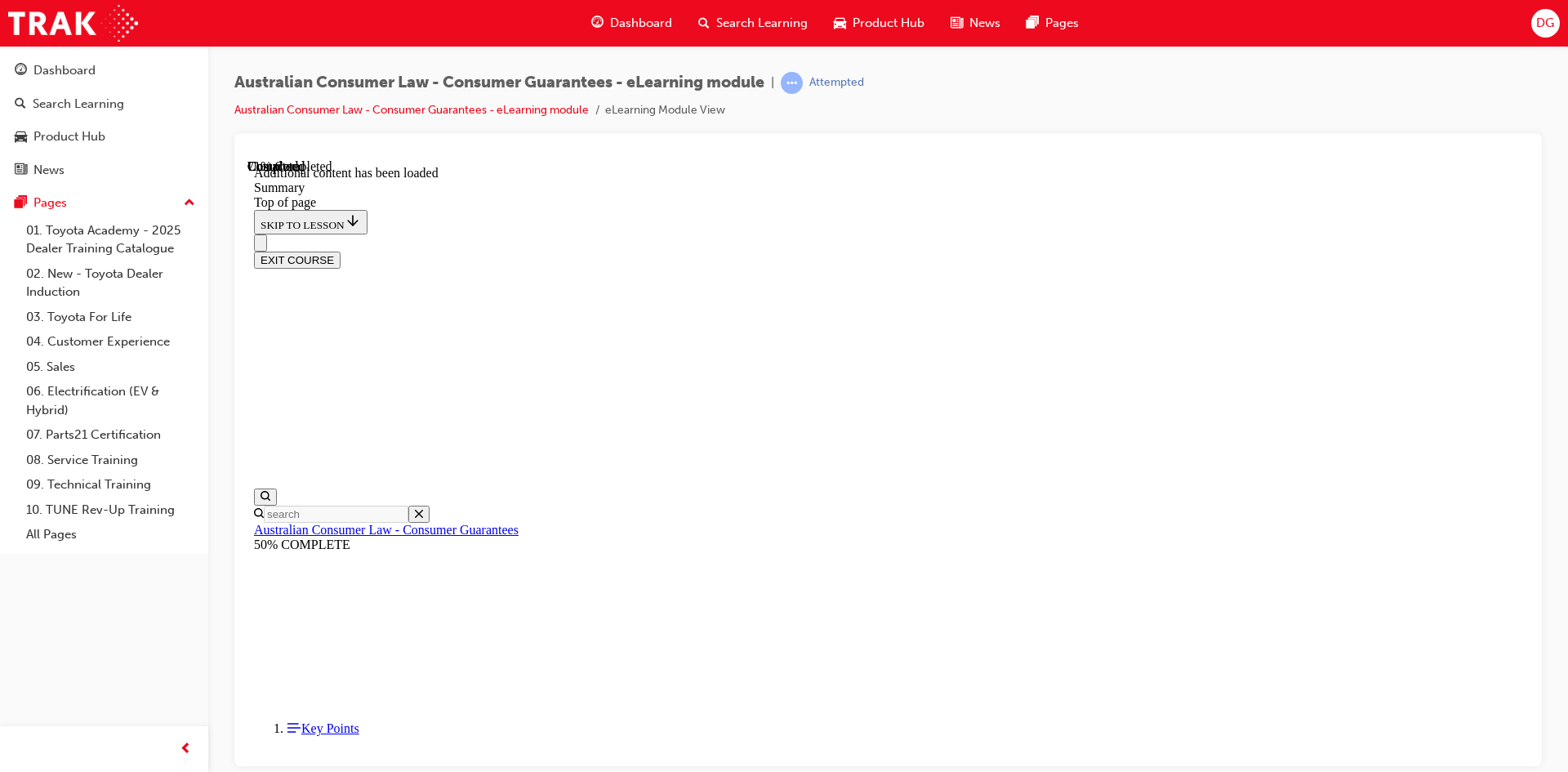
scroll to position [1425, 0]
